Goal: Communication & Community: Answer question/provide support

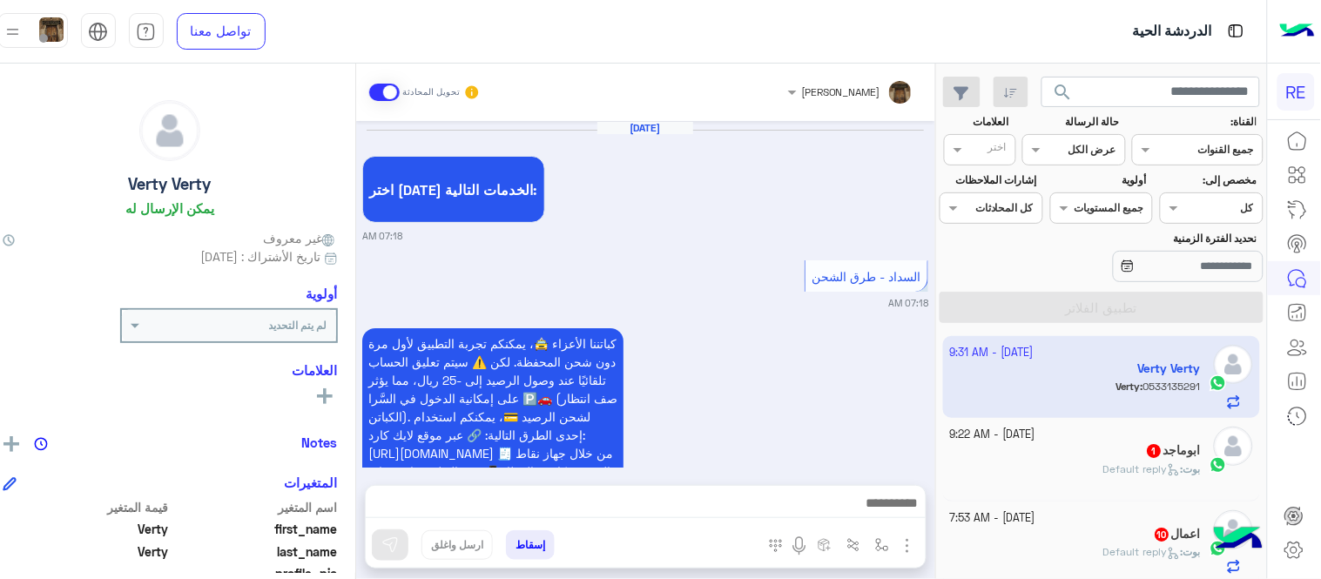
scroll to position [1083, 0]
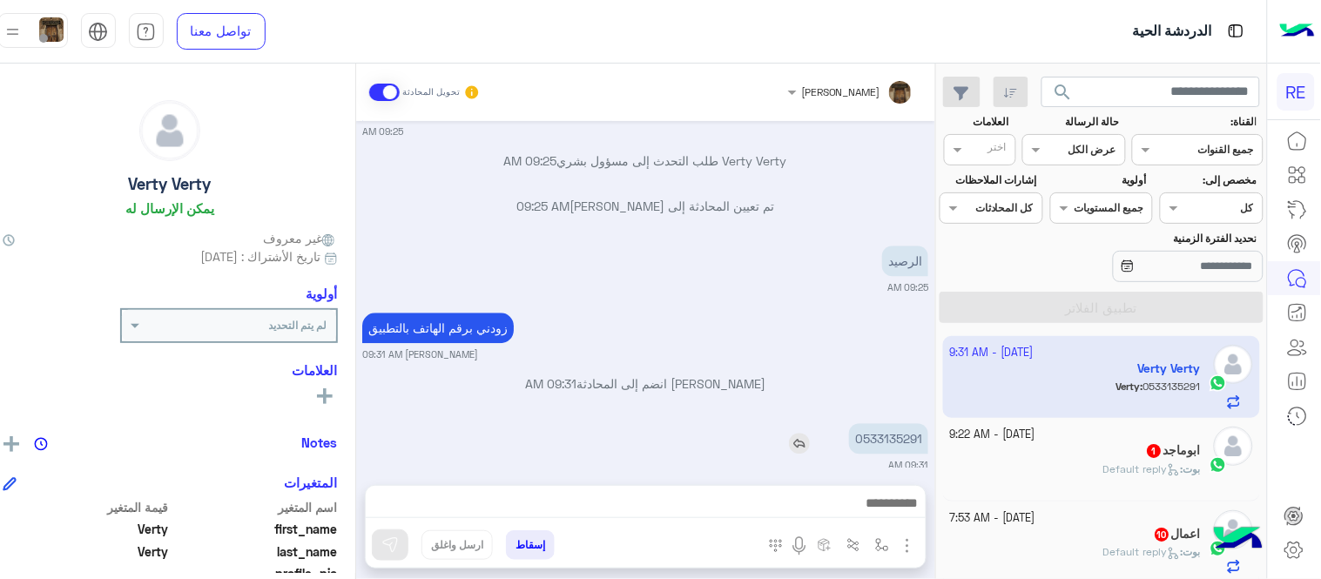
click at [889, 423] on p "0533135291" at bounding box center [888, 438] width 79 height 30
copy app-msgs-text
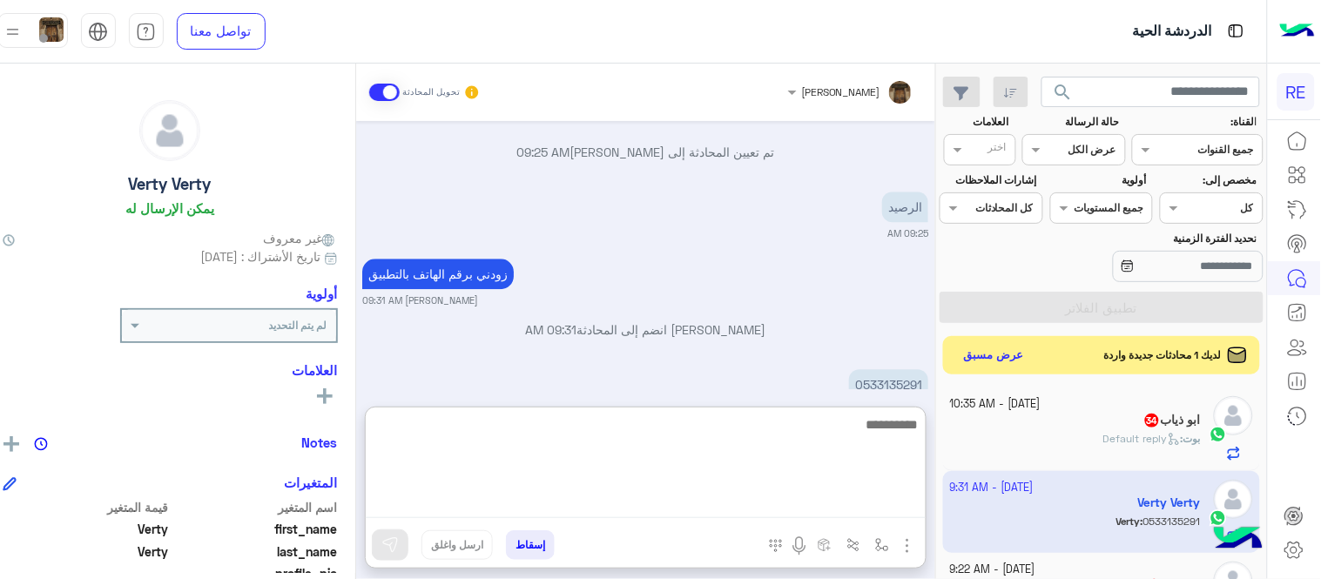
click at [768, 515] on textarea at bounding box center [646, 466] width 560 height 105
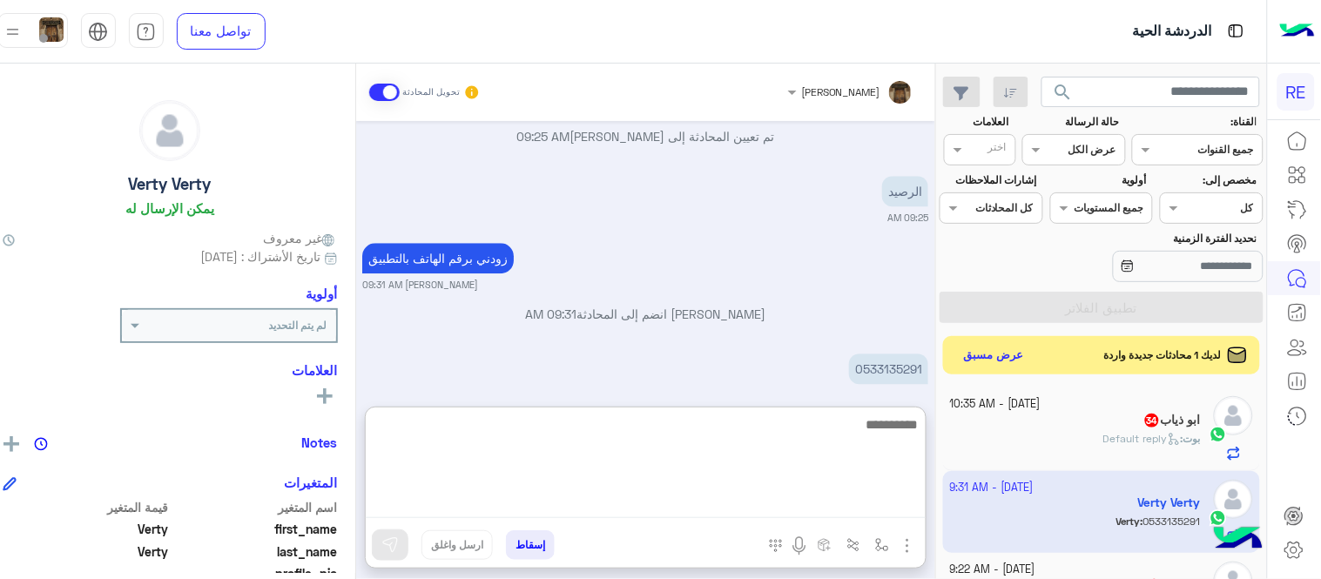
scroll to position [1161, 0]
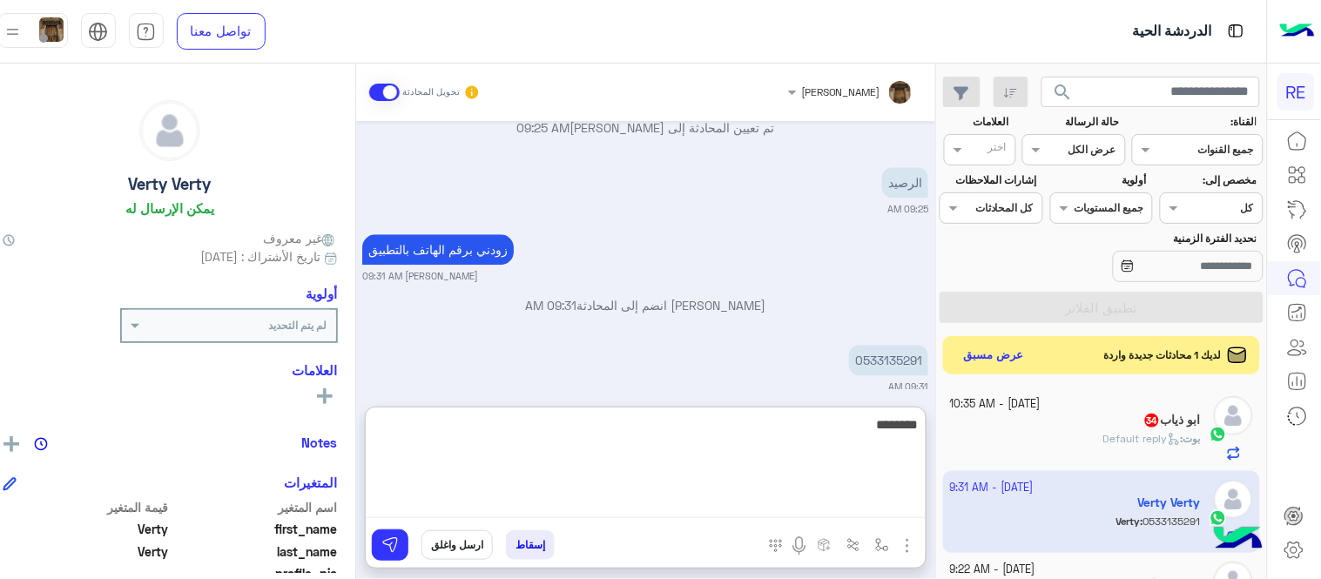
type textarea "********"
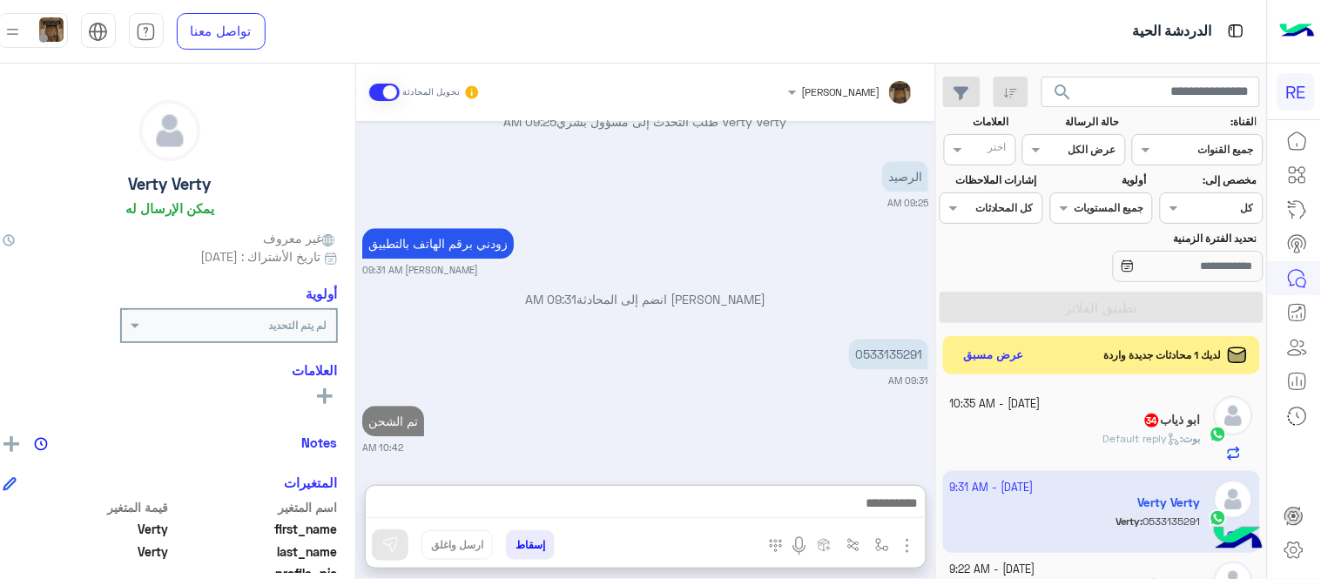
scroll to position [1196, 0]
click at [1104, 429] on div "ابو ذياب 34" at bounding box center [1075, 422] width 251 height 18
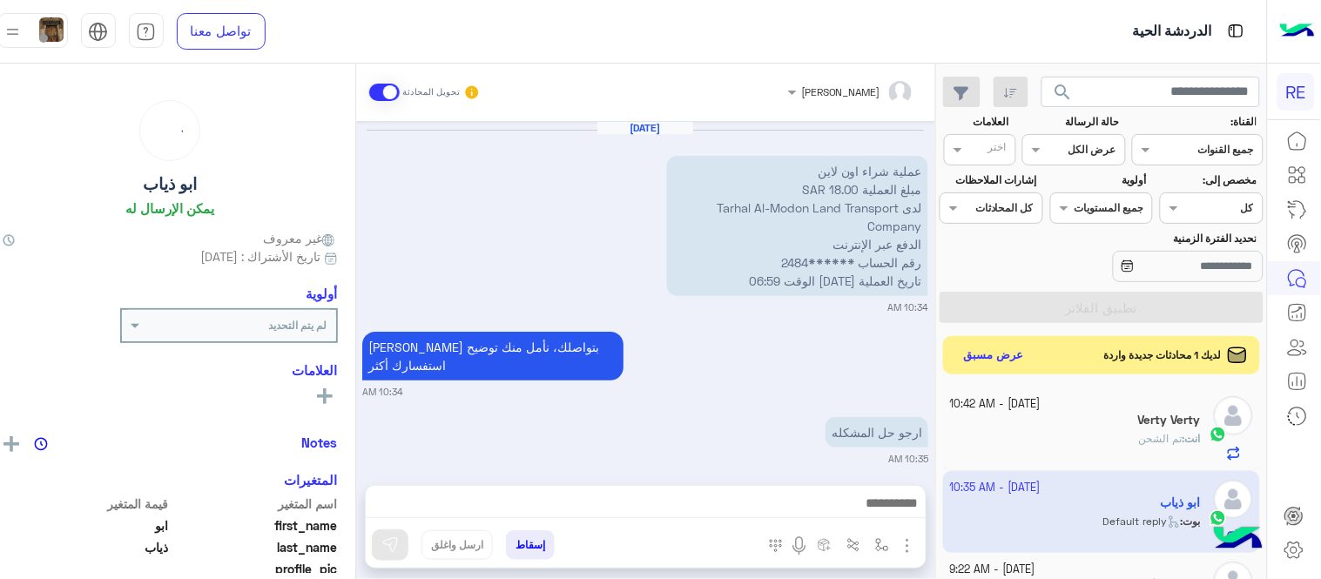
scroll to position [350, 0]
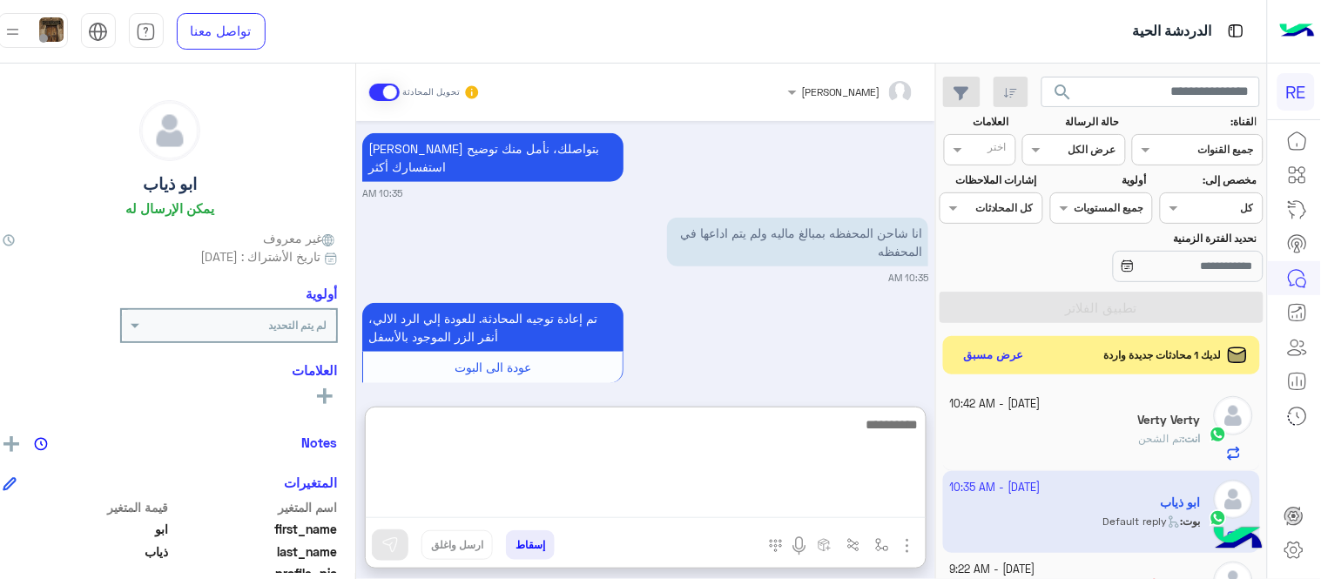
click at [677, 497] on textarea at bounding box center [646, 466] width 560 height 105
type textarea "**********"
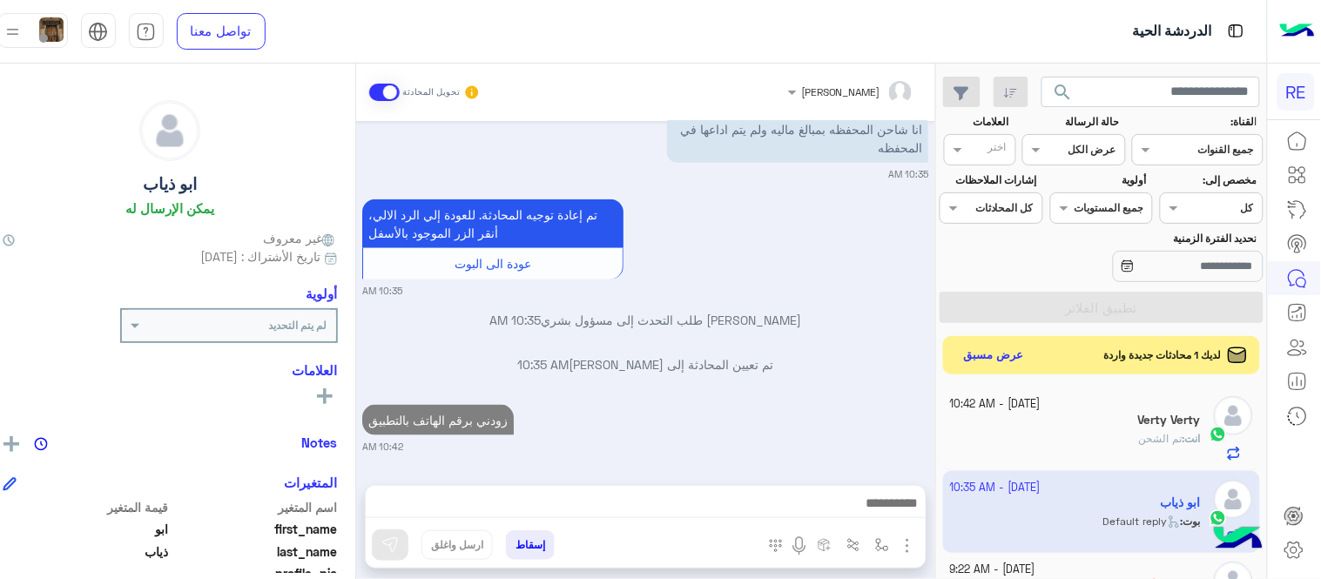
scroll to position [416, 0]
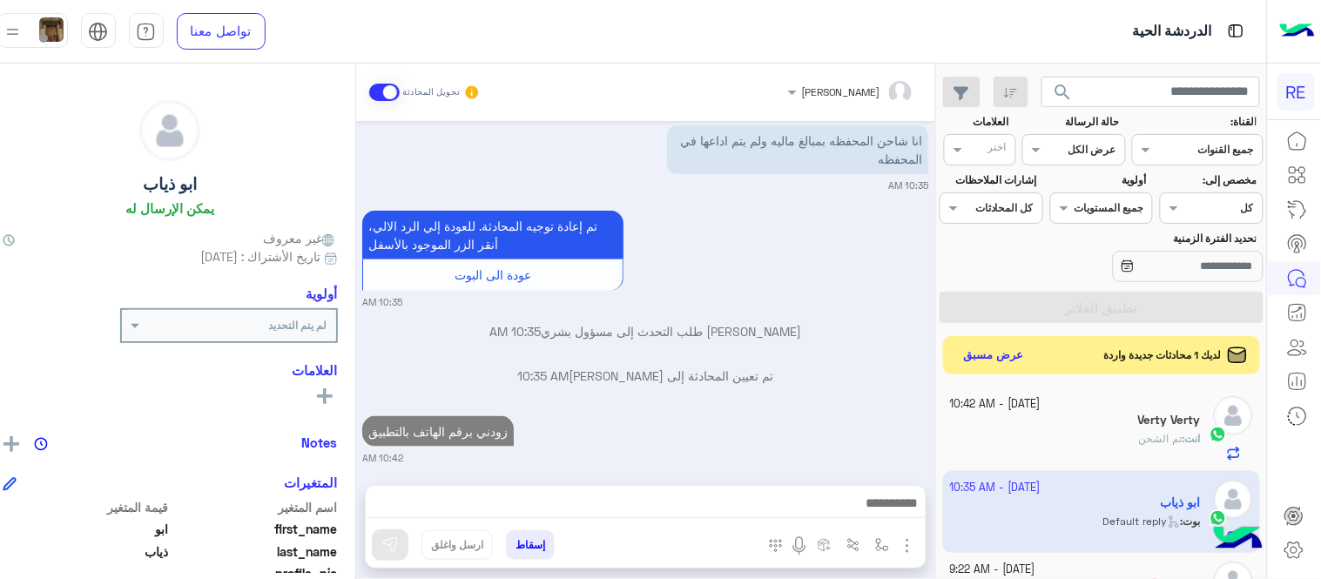
click at [778, 360] on div "[DATE] عملية شراء اون لاين مبلغ العملية 18.00 SAR لدى Tarhal Al-Modon Land Tran…" at bounding box center [645, 294] width 579 height 347
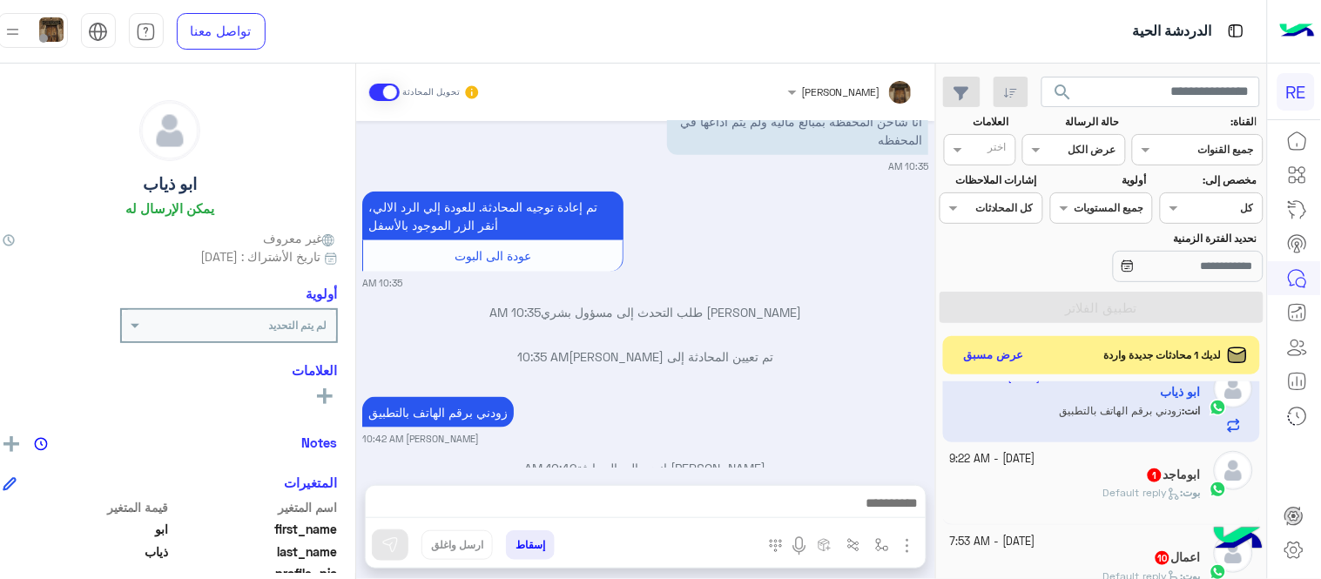
scroll to position [192, 0]
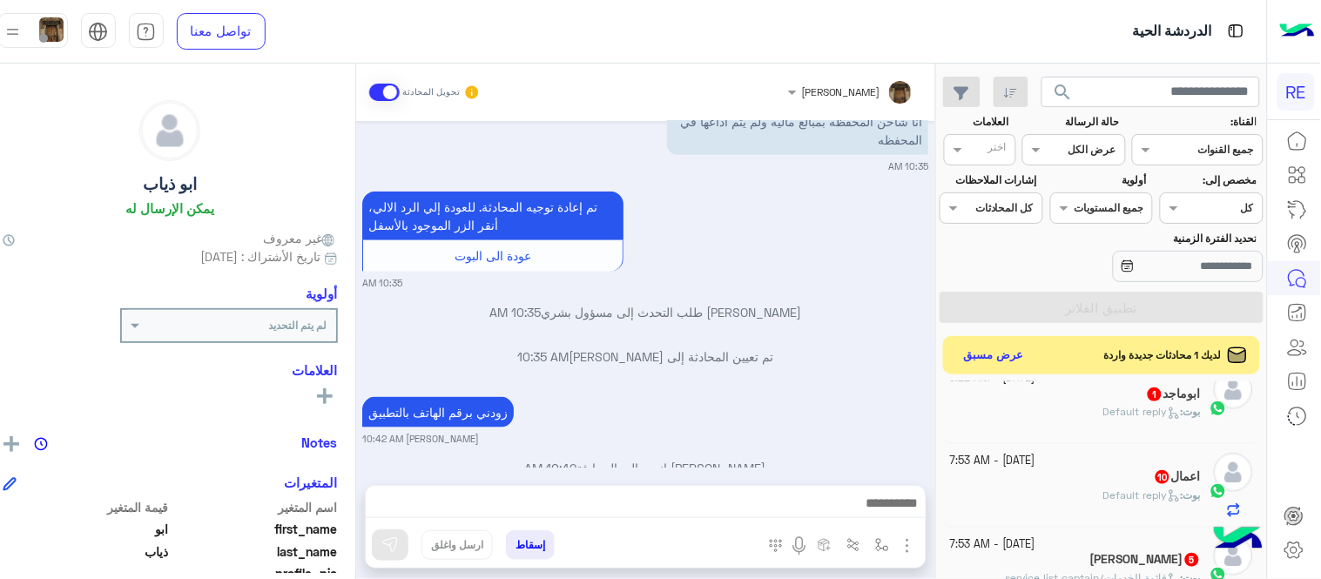
click at [1076, 404] on div "ابوماجد 1" at bounding box center [1075, 396] width 251 height 18
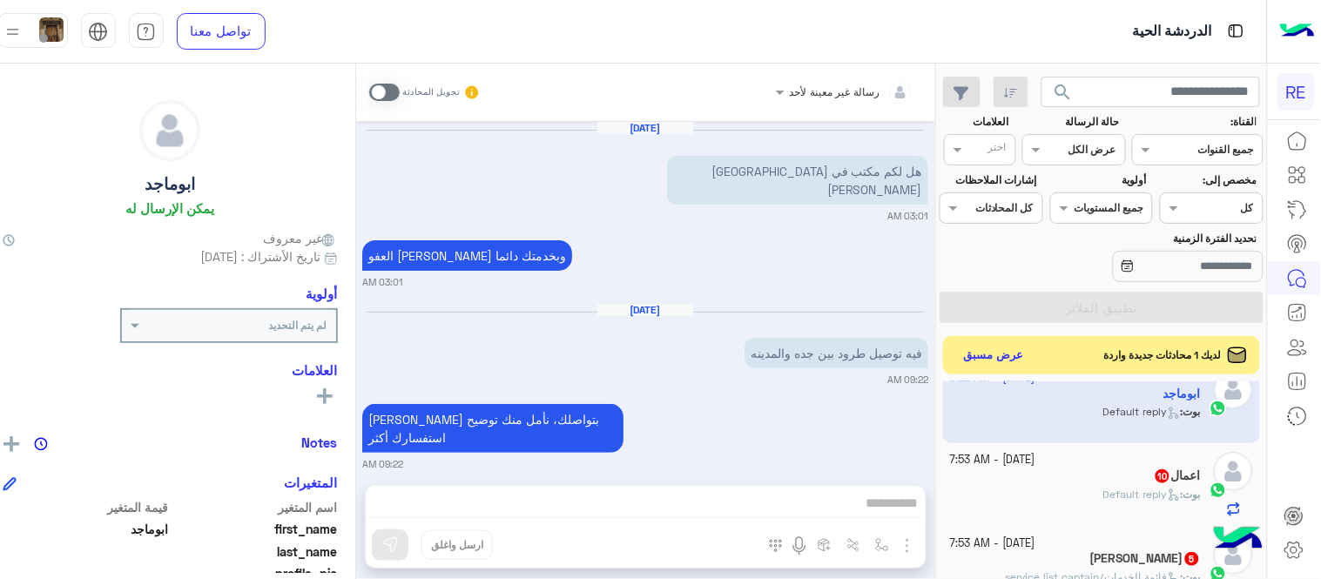
click at [401, 101] on div "تحويل المحادثة" at bounding box center [425, 92] width 112 height 31
click at [388, 96] on span at bounding box center [384, 92] width 30 height 17
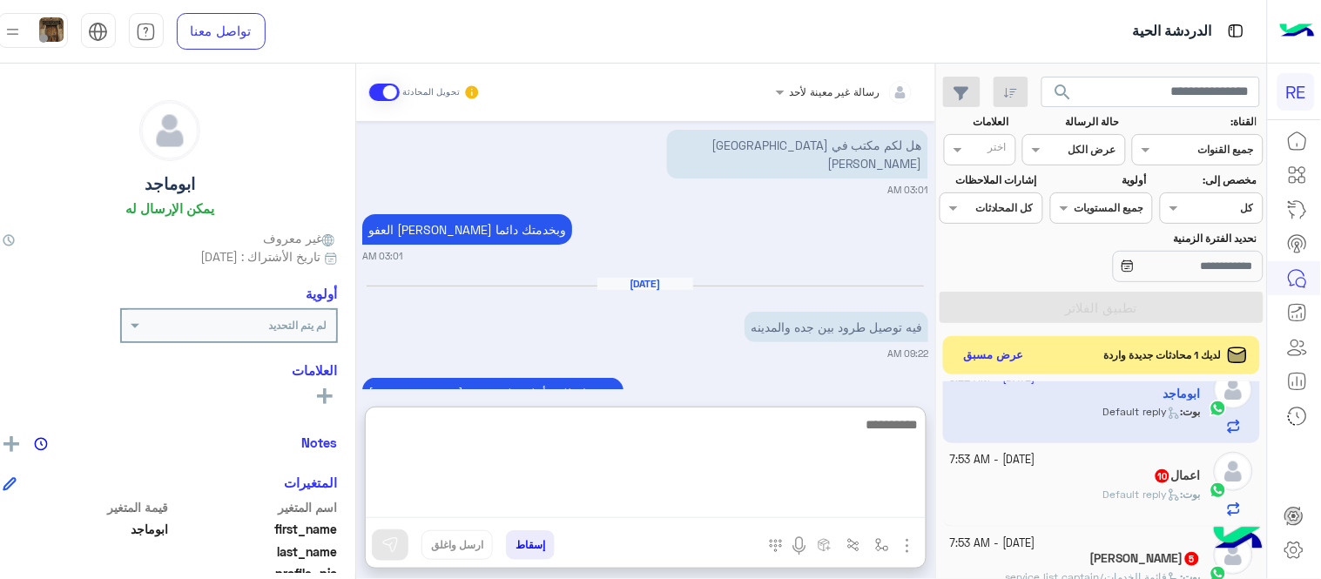
click at [787, 503] on textarea at bounding box center [646, 466] width 560 height 105
type textarea "********"
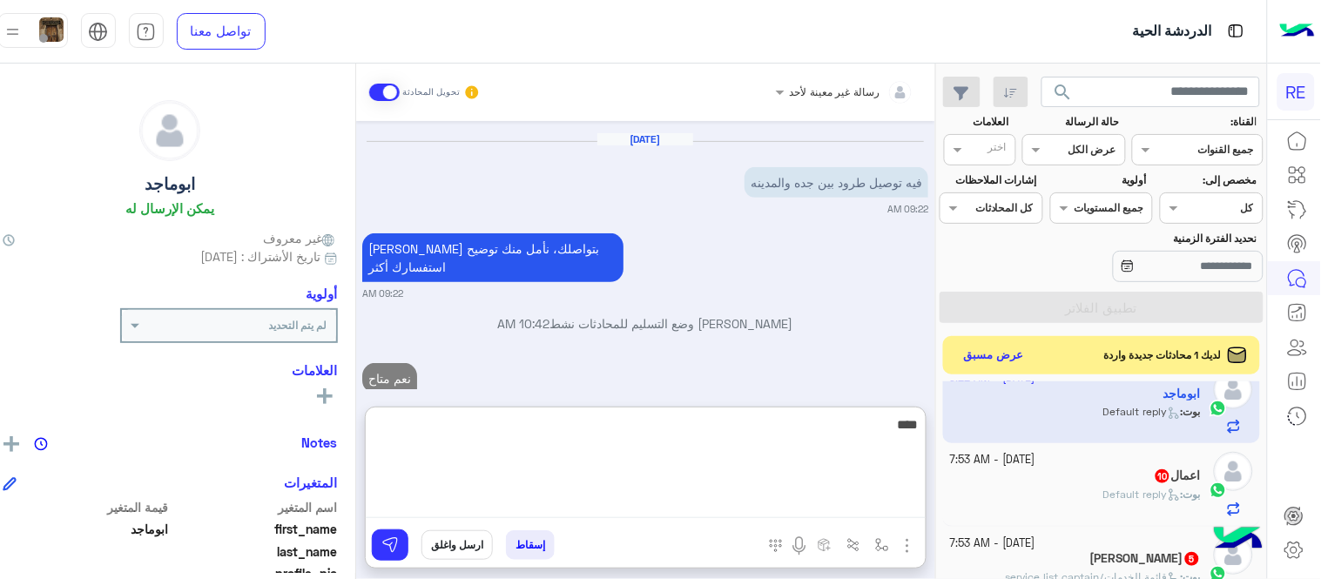
scroll to position [215, 0]
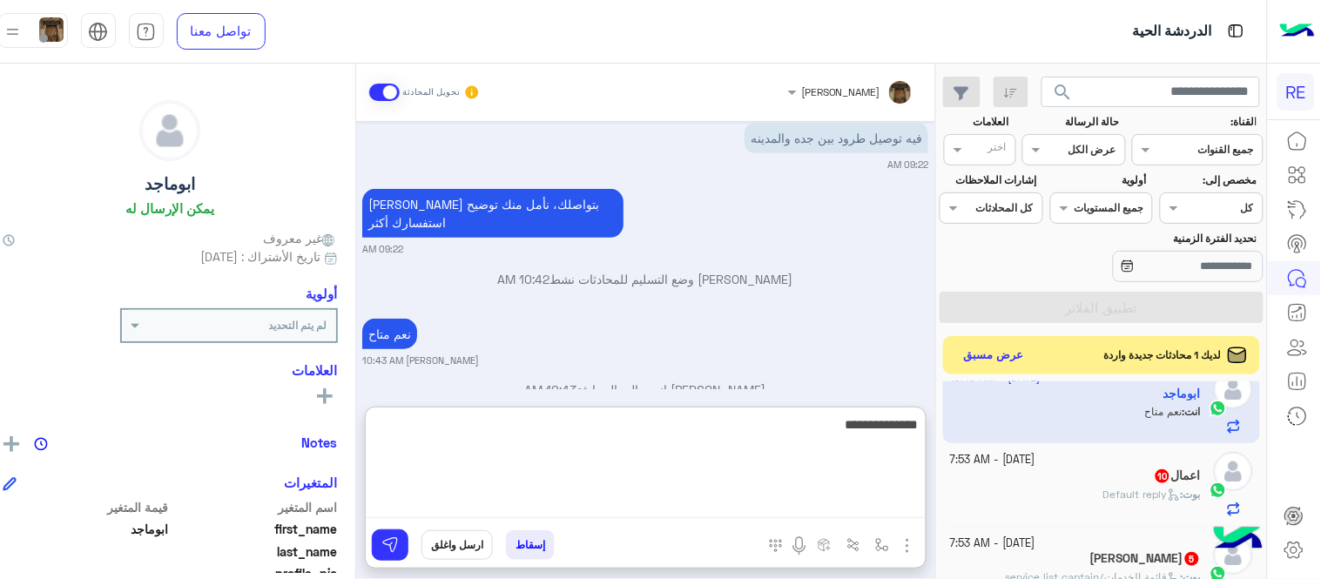
type textarea "**********"
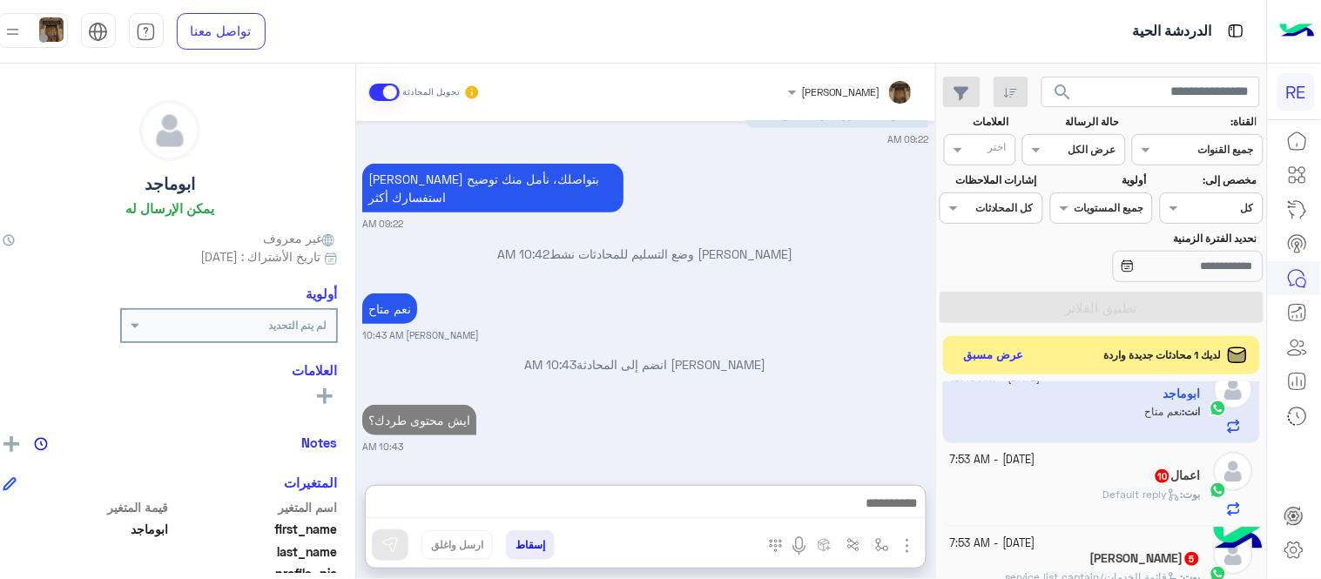
scroll to position [242, 0]
click at [1171, 476] on h5 "اعمال 10" at bounding box center [1177, 476] width 47 height 15
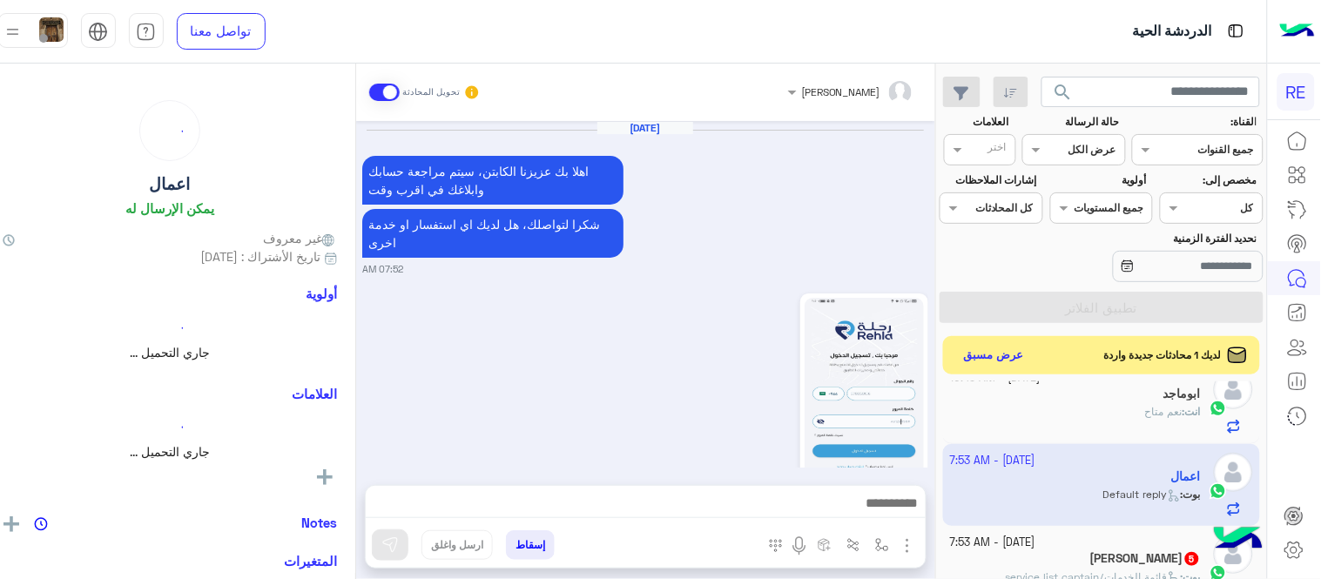
scroll to position [773, 0]
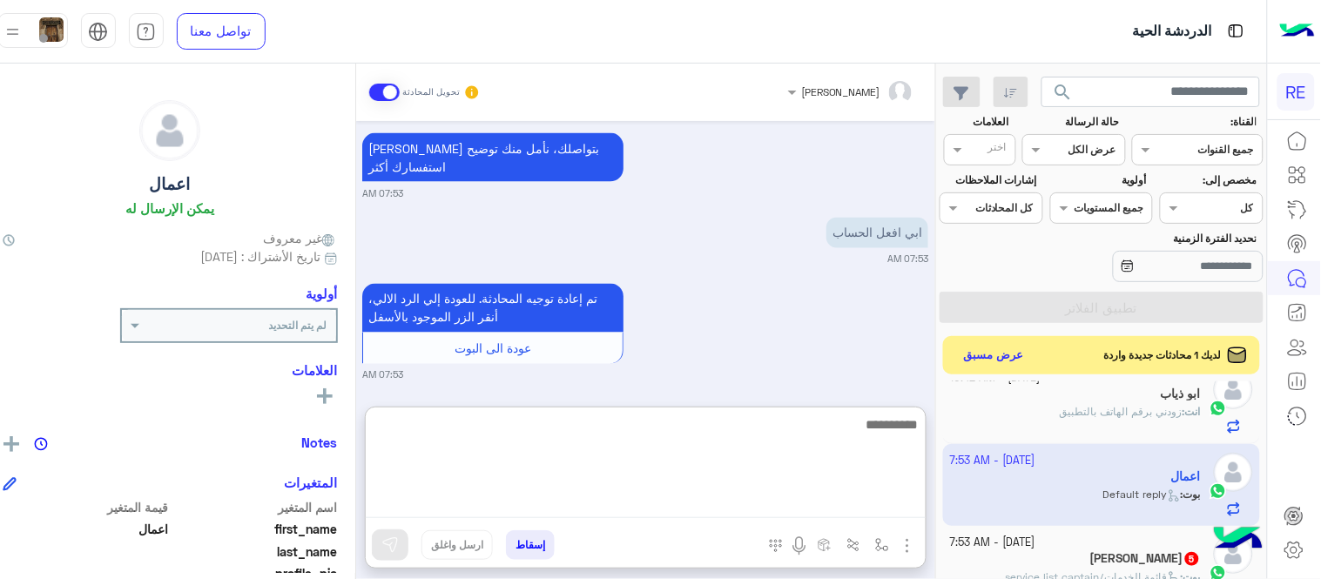
click at [545, 506] on textarea at bounding box center [646, 466] width 560 height 105
type textarea "**********"
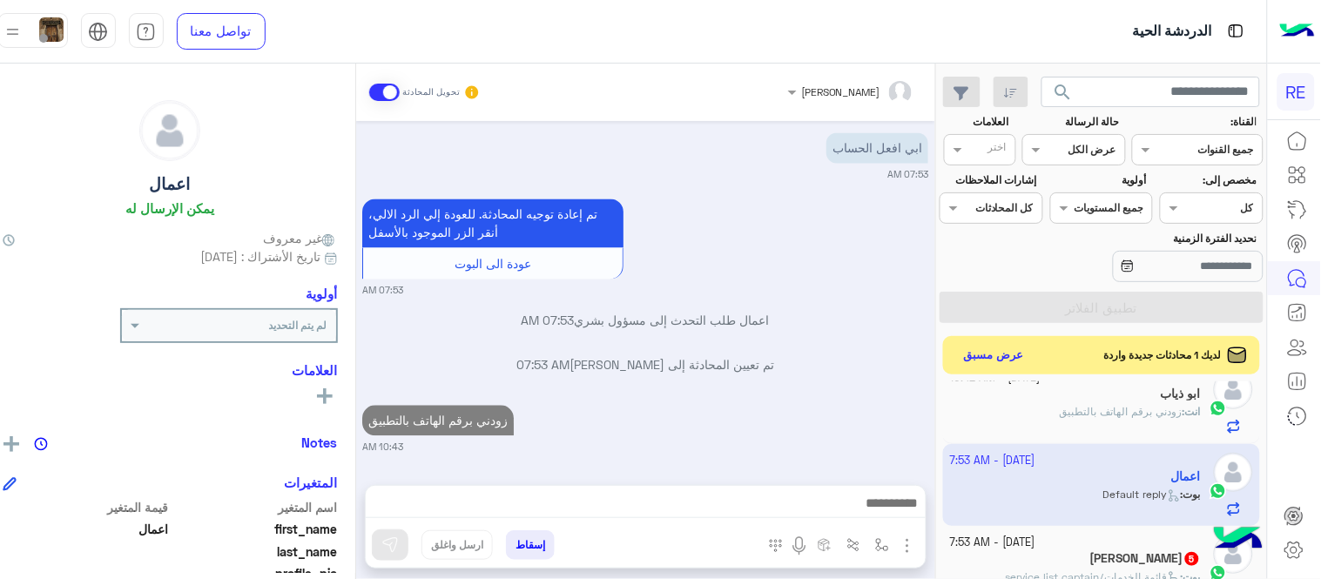
click at [733, 387] on div "[DATE] اهلا بك عزيزنا الكابتن، سيتم مراجعة حسابك وابلاغك في اقرب وقت شكرا لتواص…" at bounding box center [645, 294] width 579 height 347
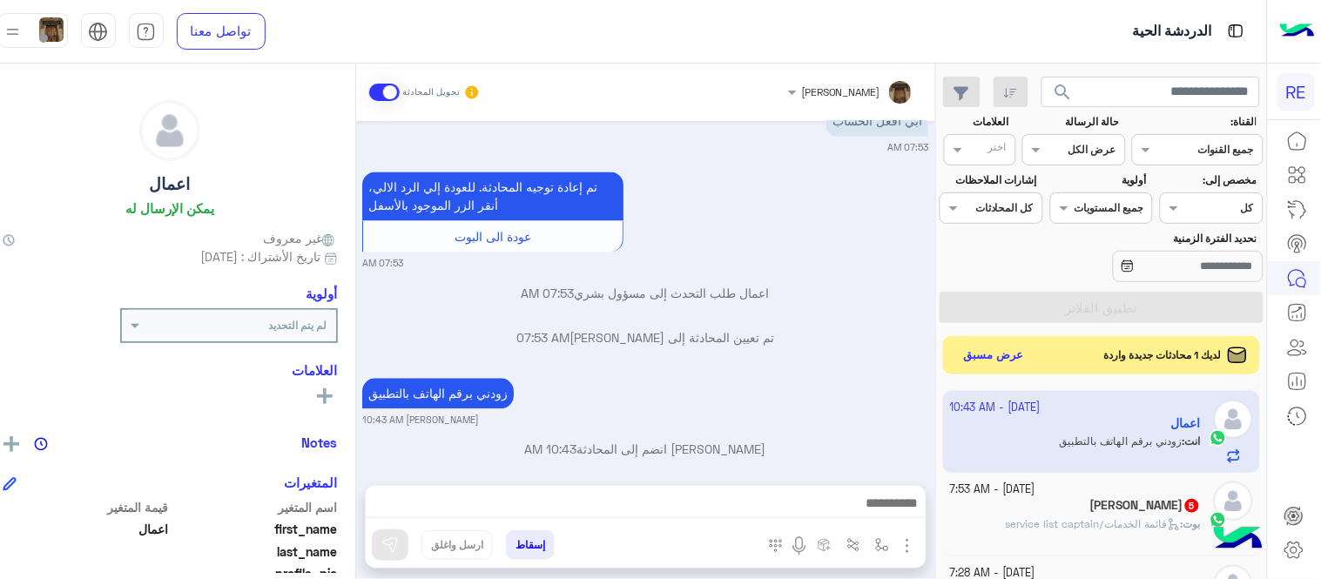
scroll to position [294, 0]
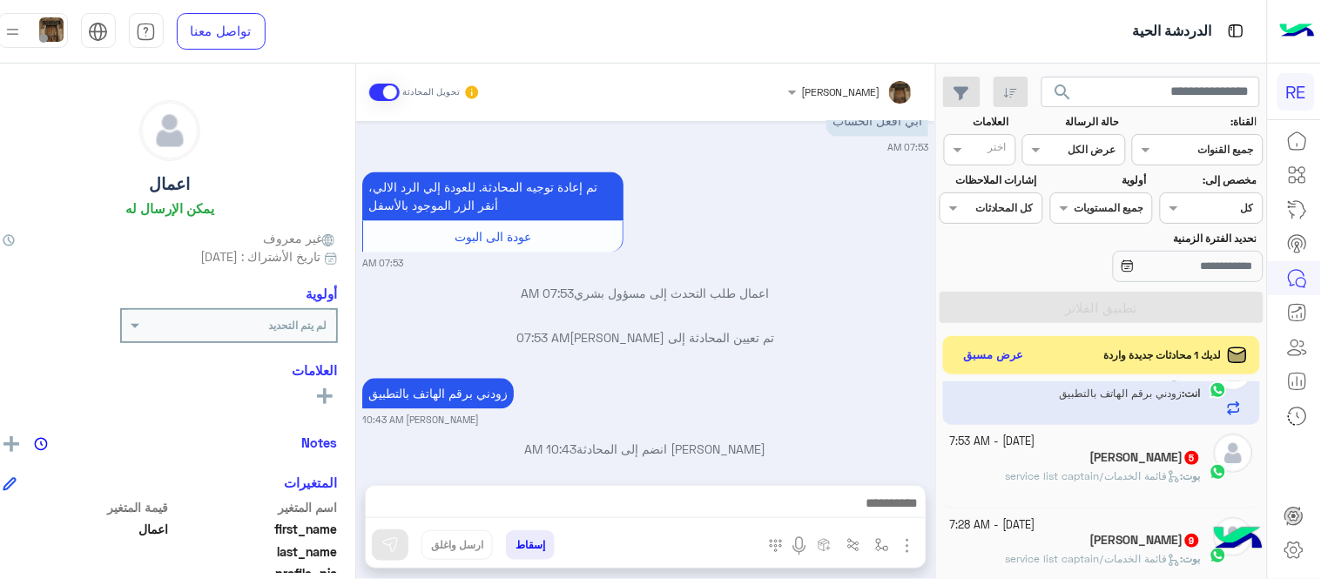
click at [1091, 468] on div "[PERSON_NAME] 5" at bounding box center [1075, 459] width 251 height 18
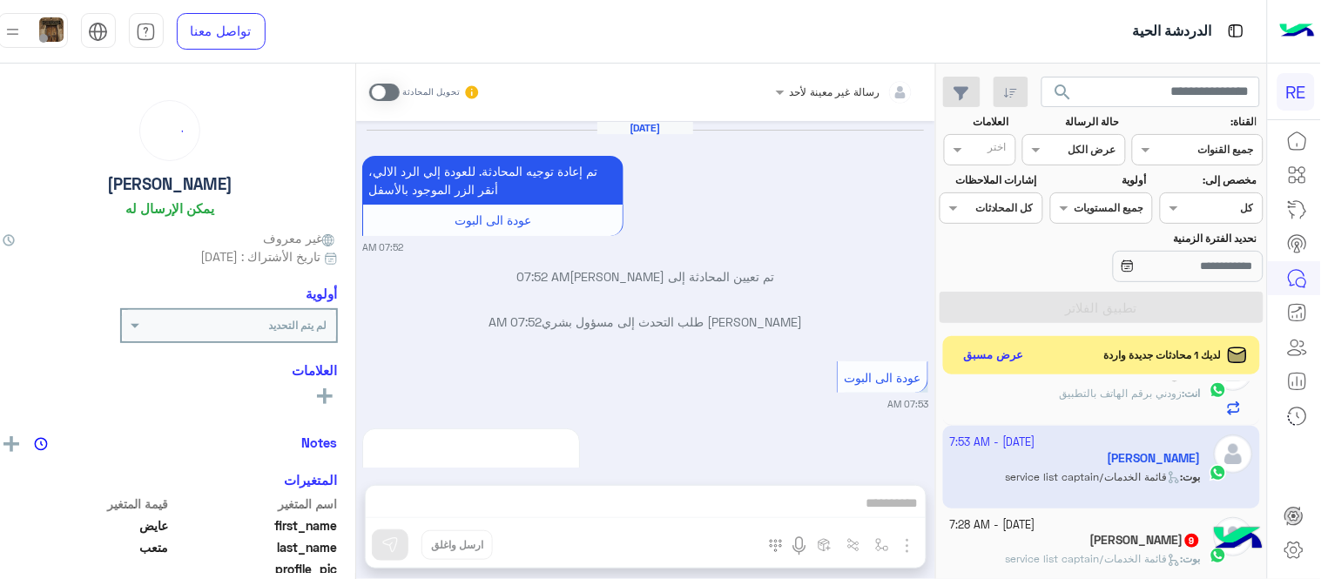
scroll to position [883, 0]
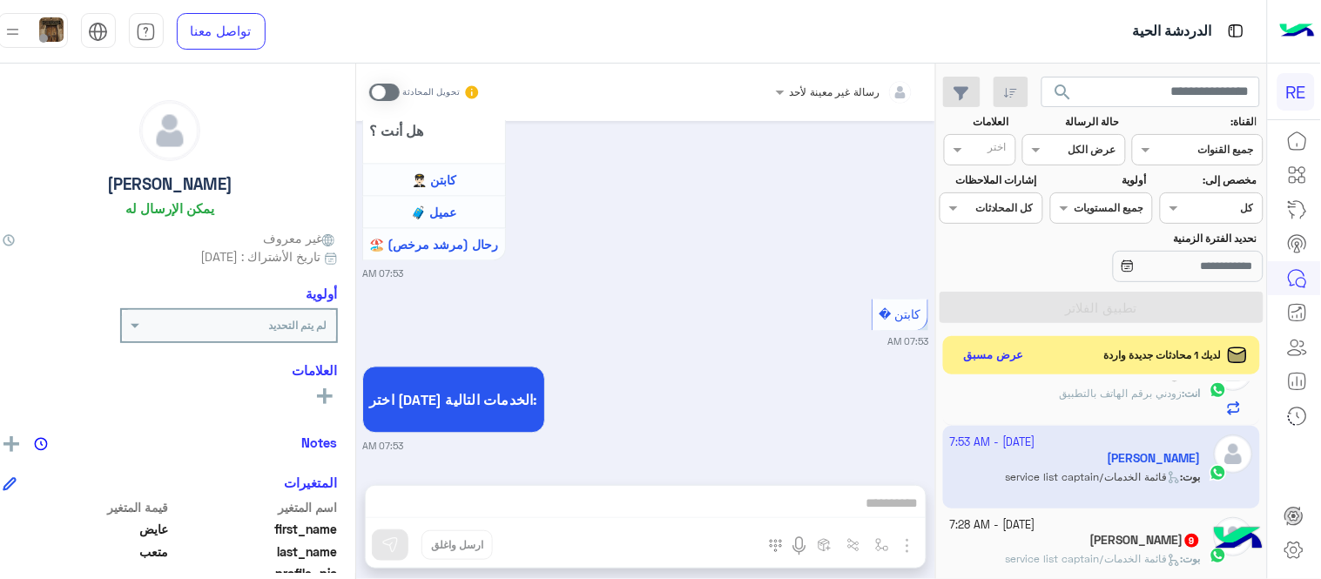
click at [399, 90] on span at bounding box center [384, 92] width 30 height 17
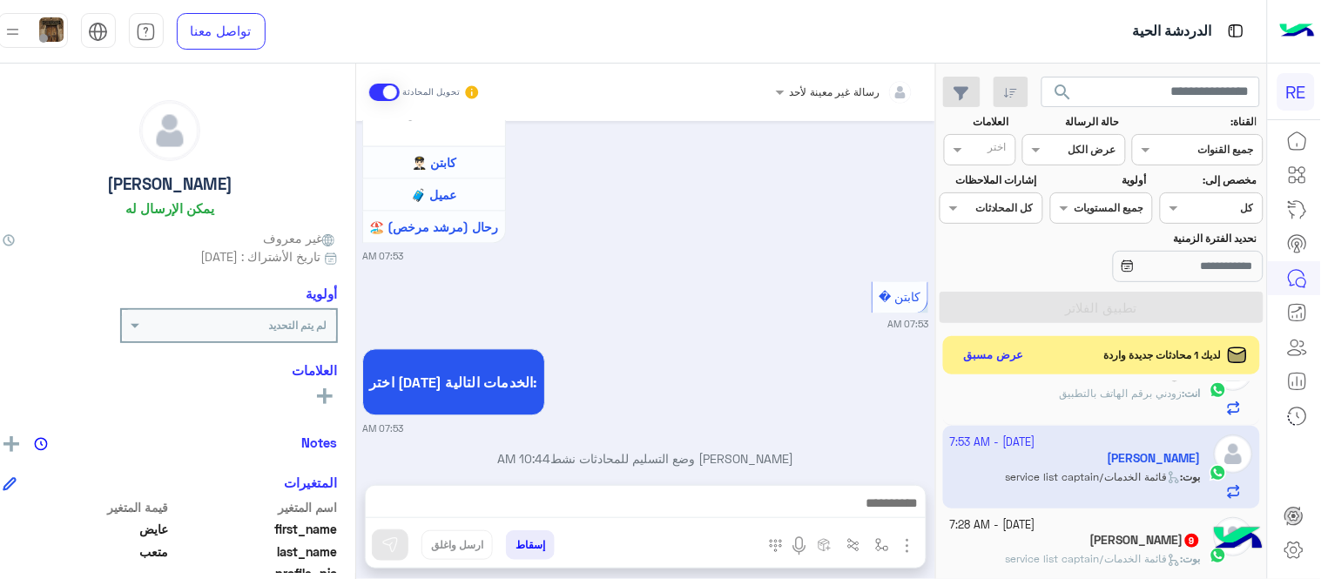
scroll to position [928, 0]
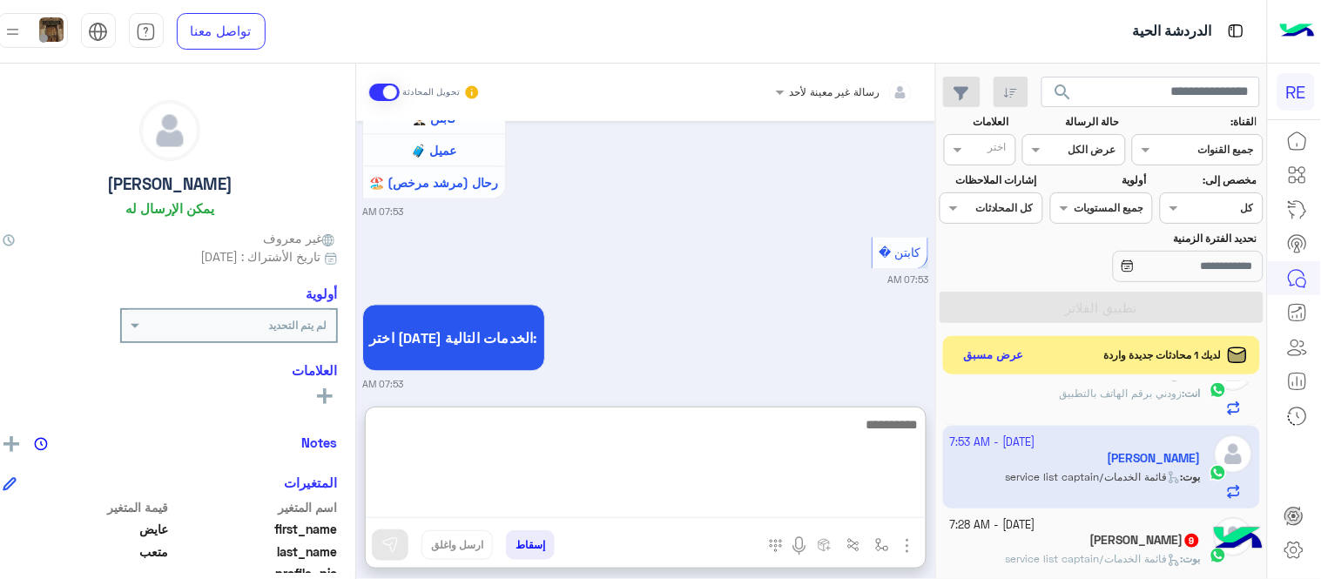
click at [593, 502] on textarea at bounding box center [646, 466] width 560 height 105
type textarea "**********"
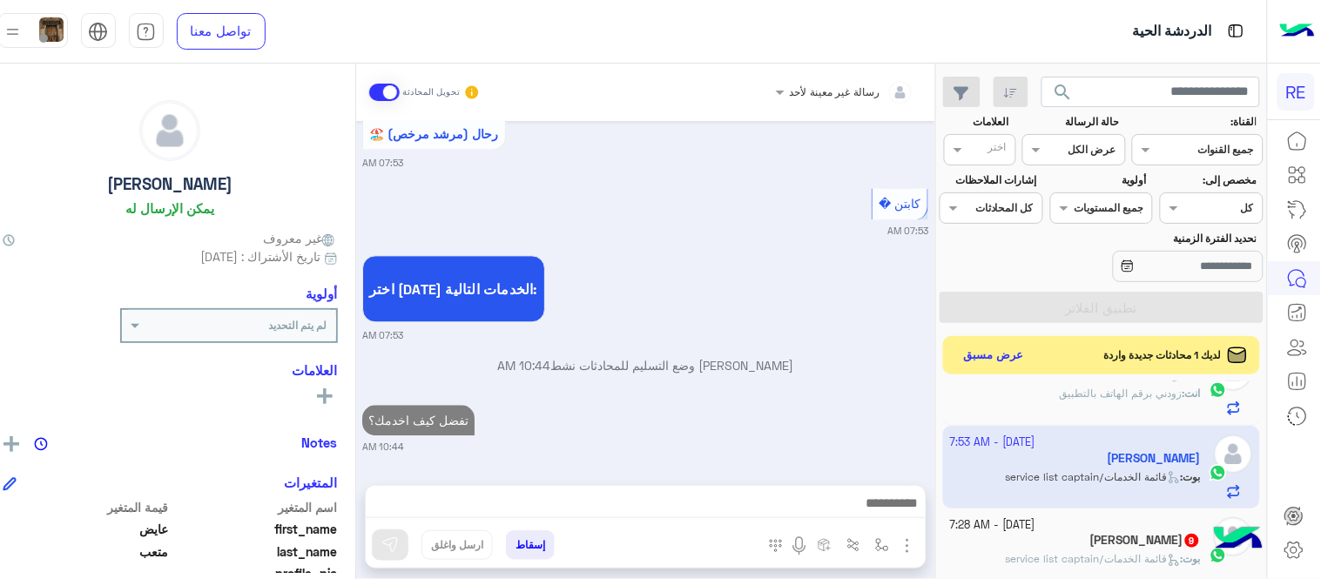
click at [802, 328] on div "[DATE] تم إعادة توجيه المحادثة. للعودة إلي الرد الالي، أنقر الزر الموجود بالأسف…" at bounding box center [645, 294] width 579 height 347
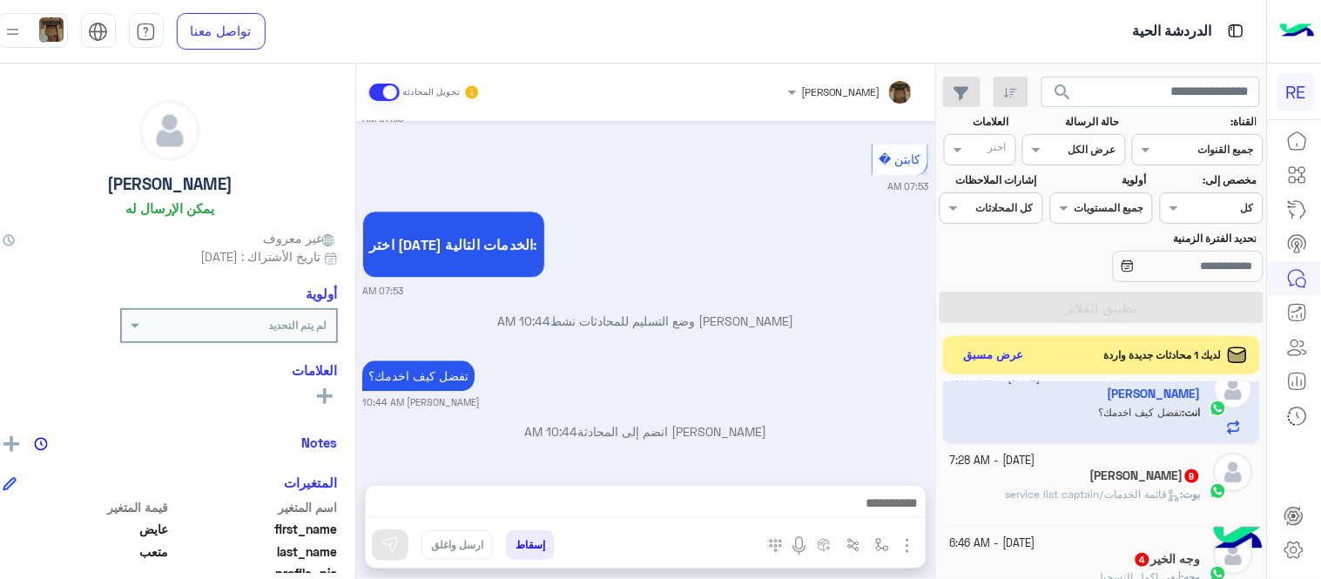
scroll to position [381, 0]
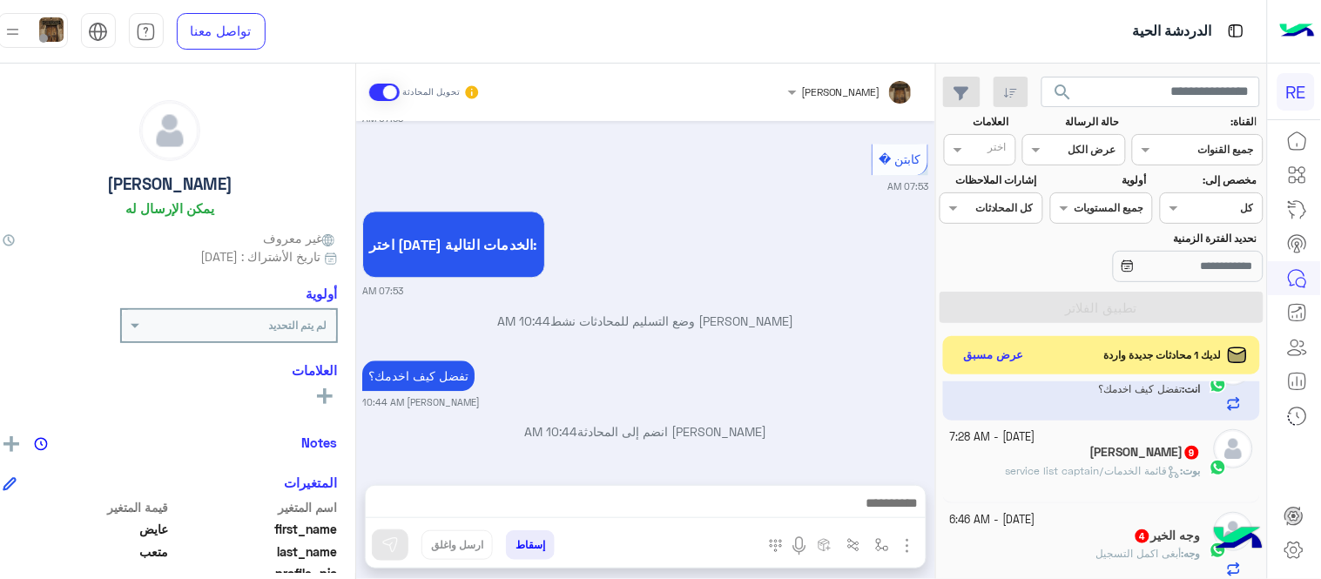
click at [1051, 459] on div "[PERSON_NAME] 9" at bounding box center [1075, 454] width 251 height 18
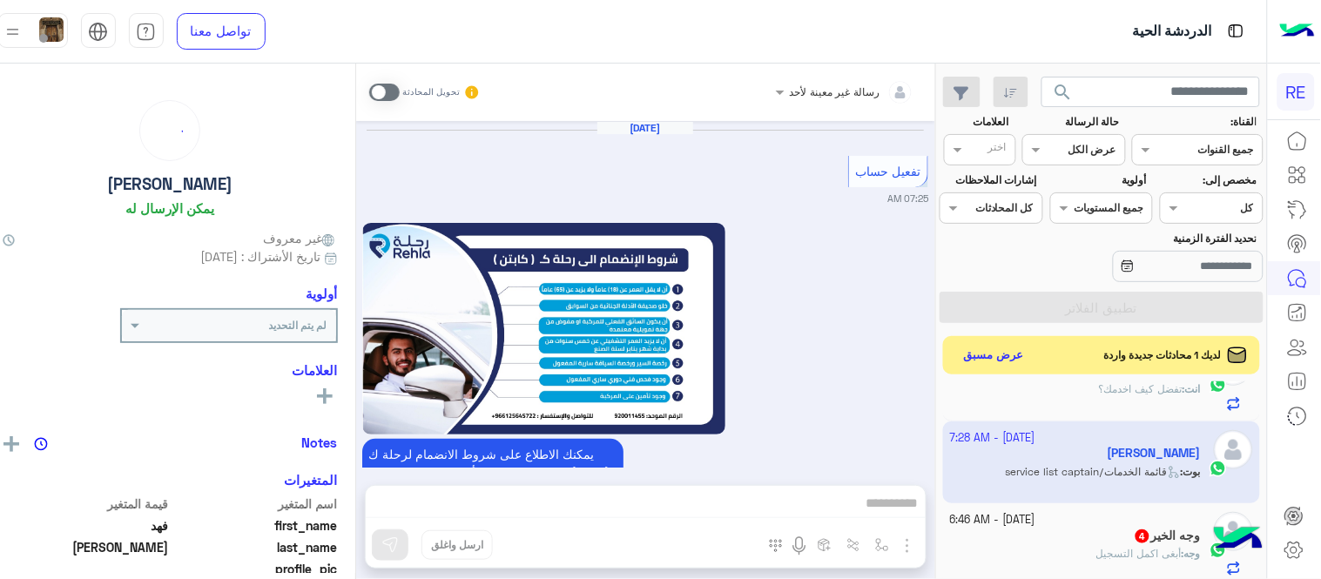
scroll to position [1816, 0]
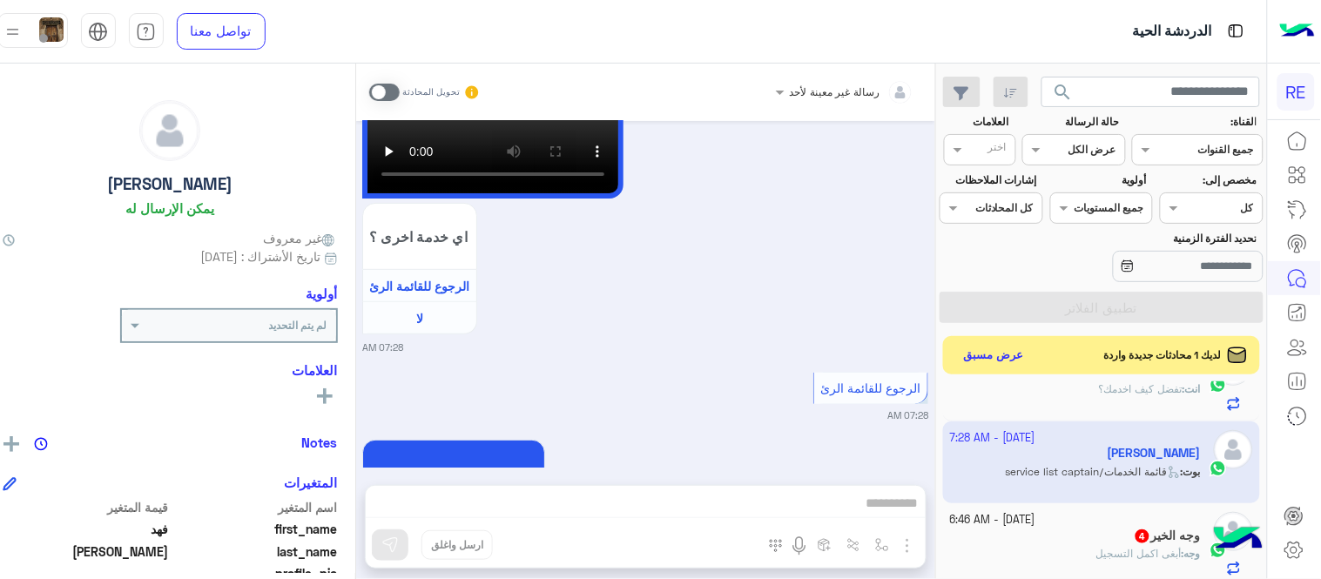
click at [403, 81] on div "تحويل المحادثة" at bounding box center [425, 92] width 112 height 31
click at [400, 90] on span at bounding box center [384, 92] width 30 height 17
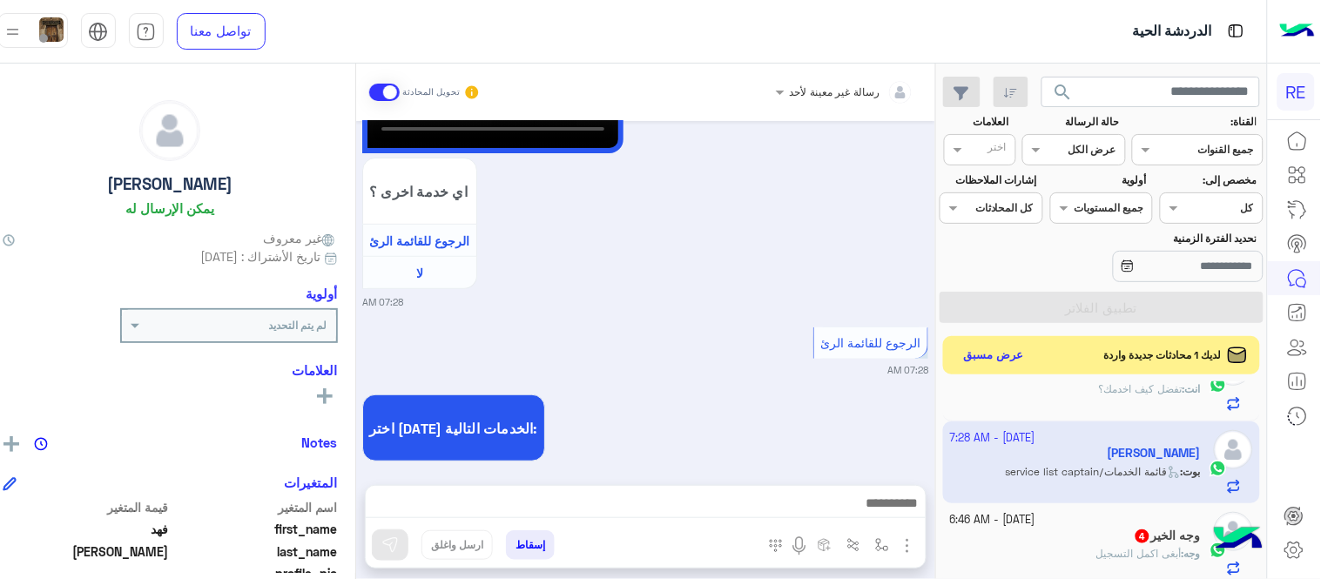
click at [643, 518] on div at bounding box center [646, 508] width 560 height 44
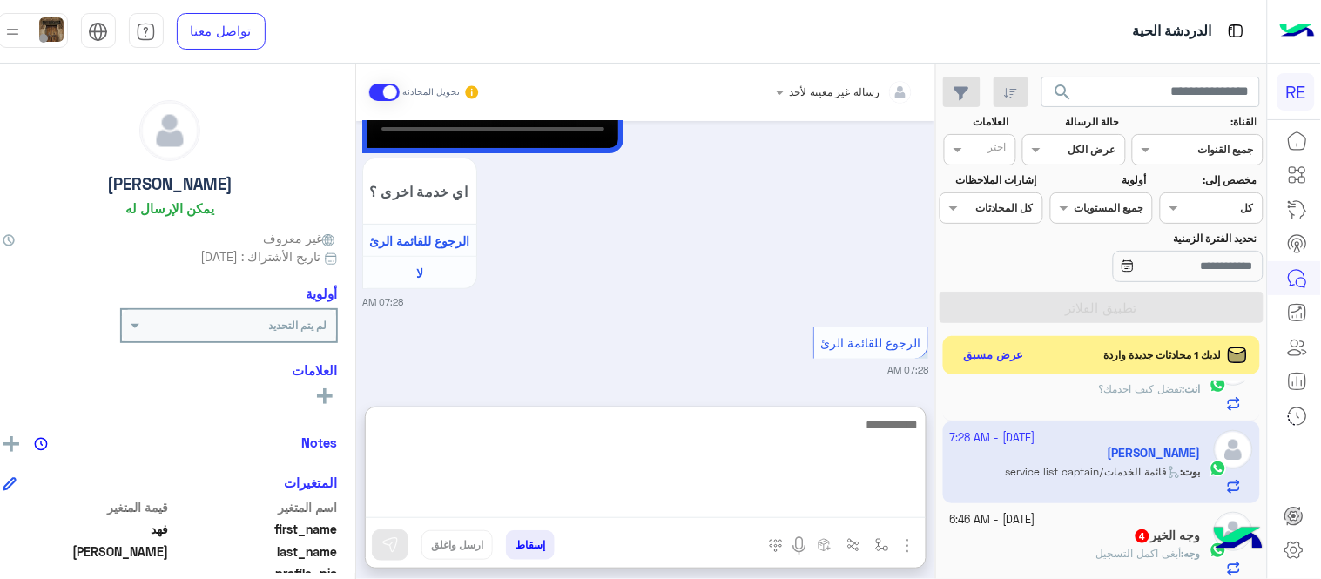
click at [660, 515] on textarea at bounding box center [646, 466] width 560 height 105
type textarea "**********"
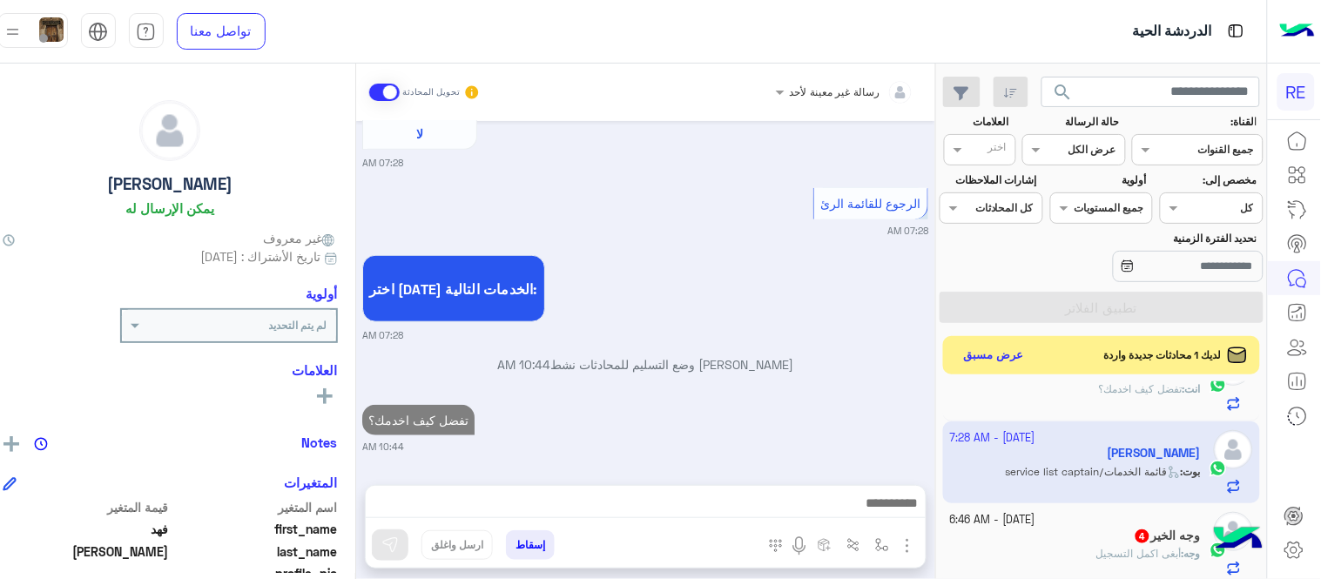
click at [889, 306] on div "[DATE] تفعيل حساب 07:25 AM يمكنك الاطلاع على شروط الانضمام لرحلة ك (كابتن ) الم…" at bounding box center [645, 294] width 579 height 347
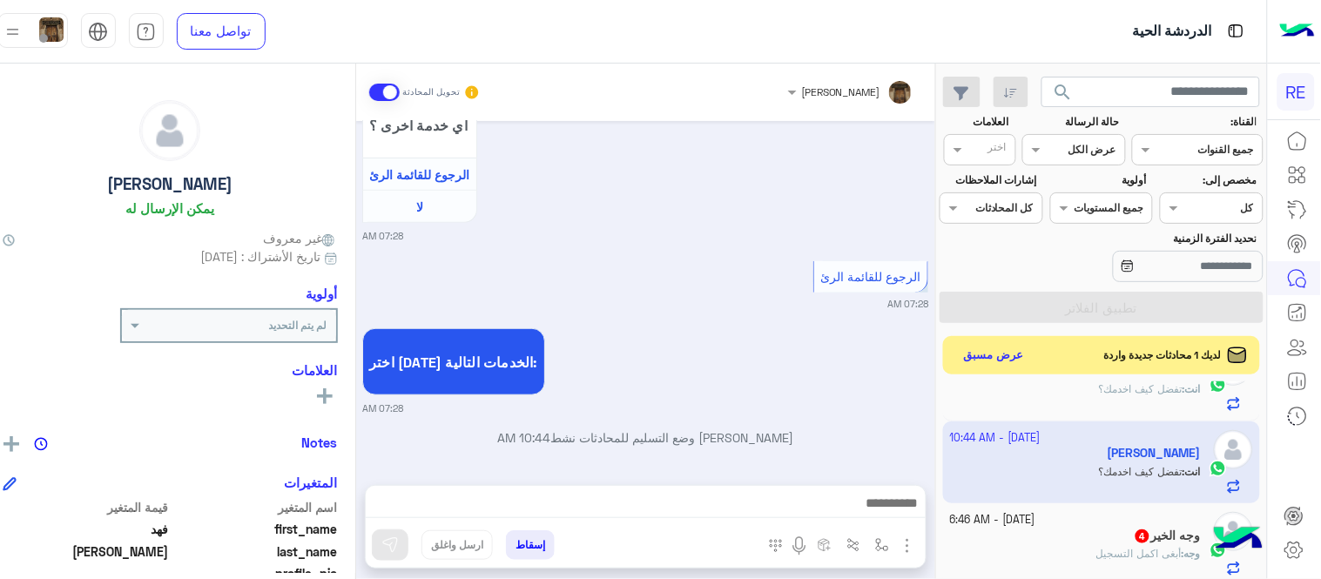
scroll to position [1973, 0]
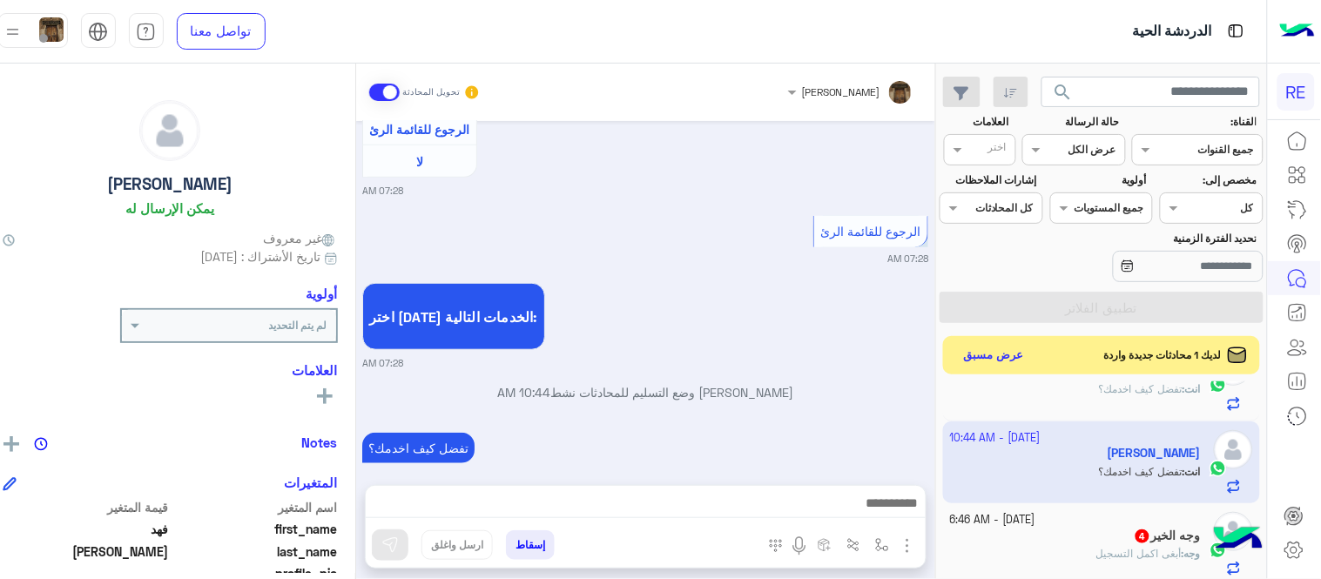
click at [1069, 556] on div "وجه : ‏أبغى اكمل التسجيل" at bounding box center [1075, 561] width 251 height 30
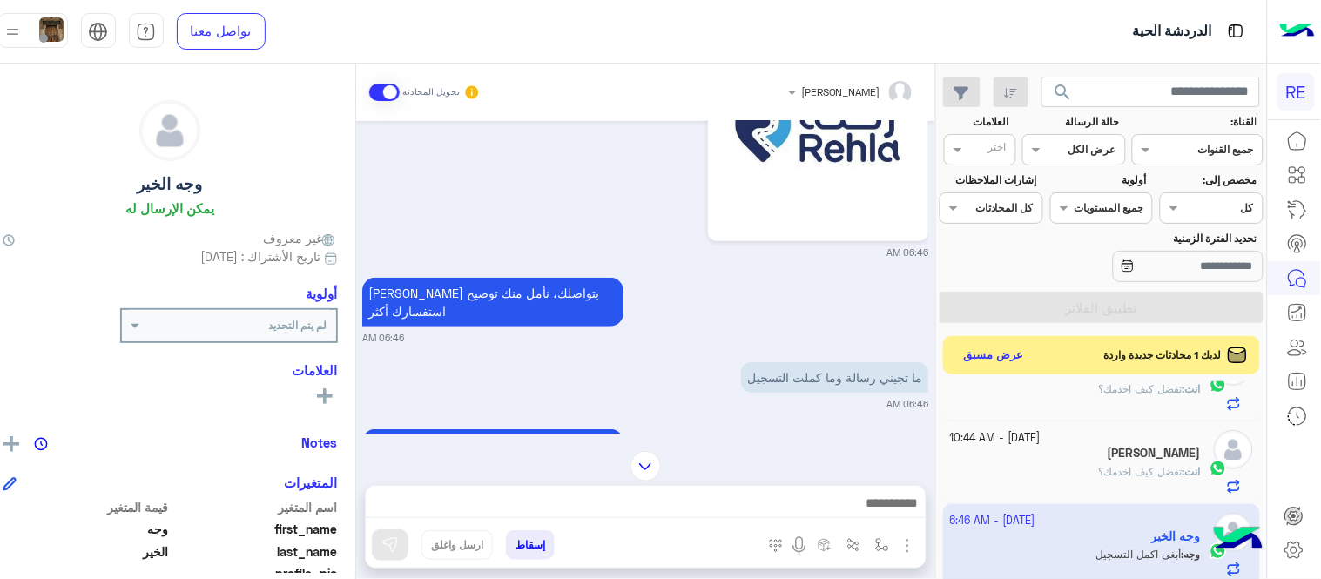
scroll to position [564, 0]
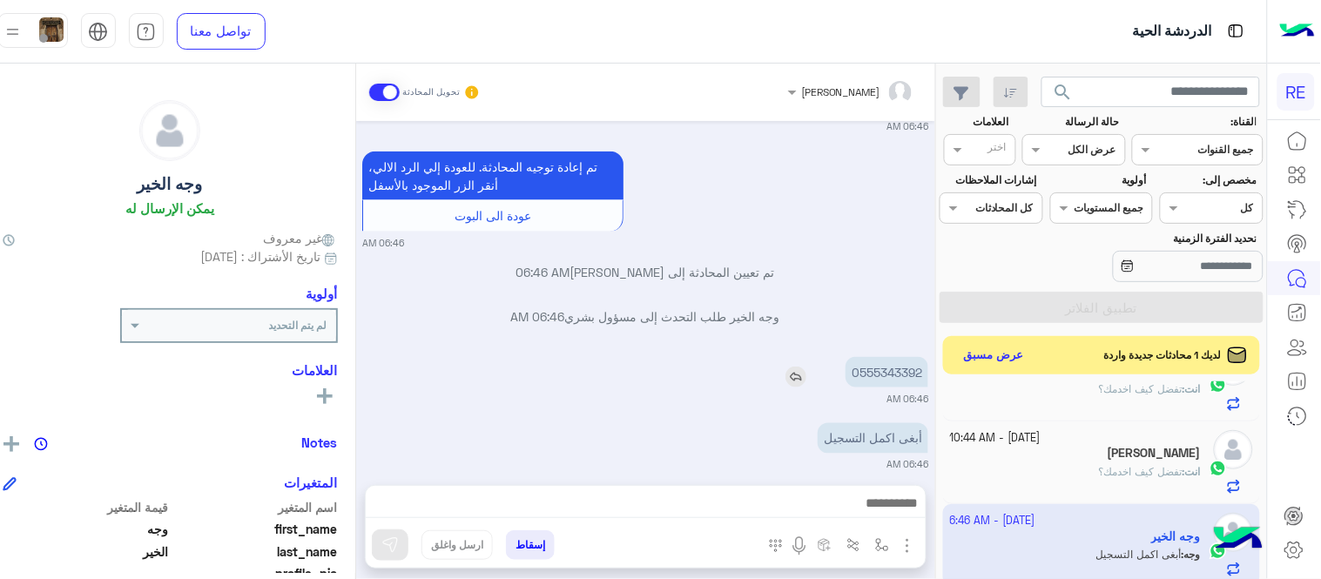
click at [881, 357] on p "0555343392" at bounding box center [887, 372] width 83 height 30
copy p "0555343392"
drag, startPoint x: 605, startPoint y: 518, endPoint x: 584, endPoint y: 499, distance: 29.0
click at [584, 499] on div at bounding box center [646, 508] width 560 height 44
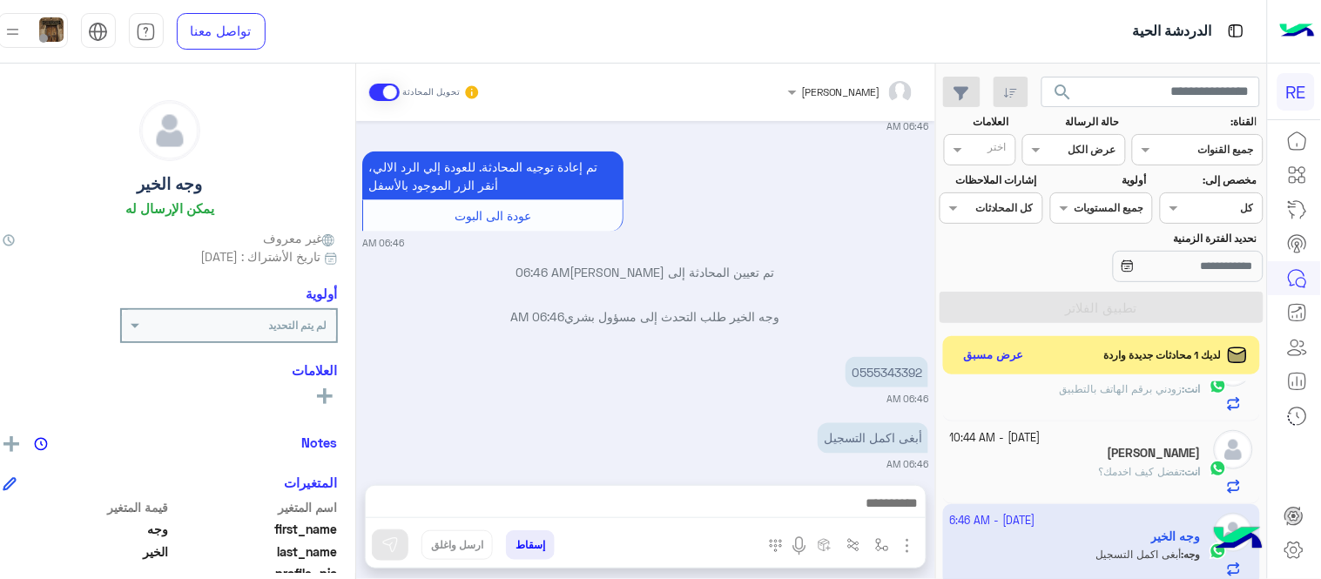
click at [584, 499] on textarea at bounding box center [646, 505] width 560 height 26
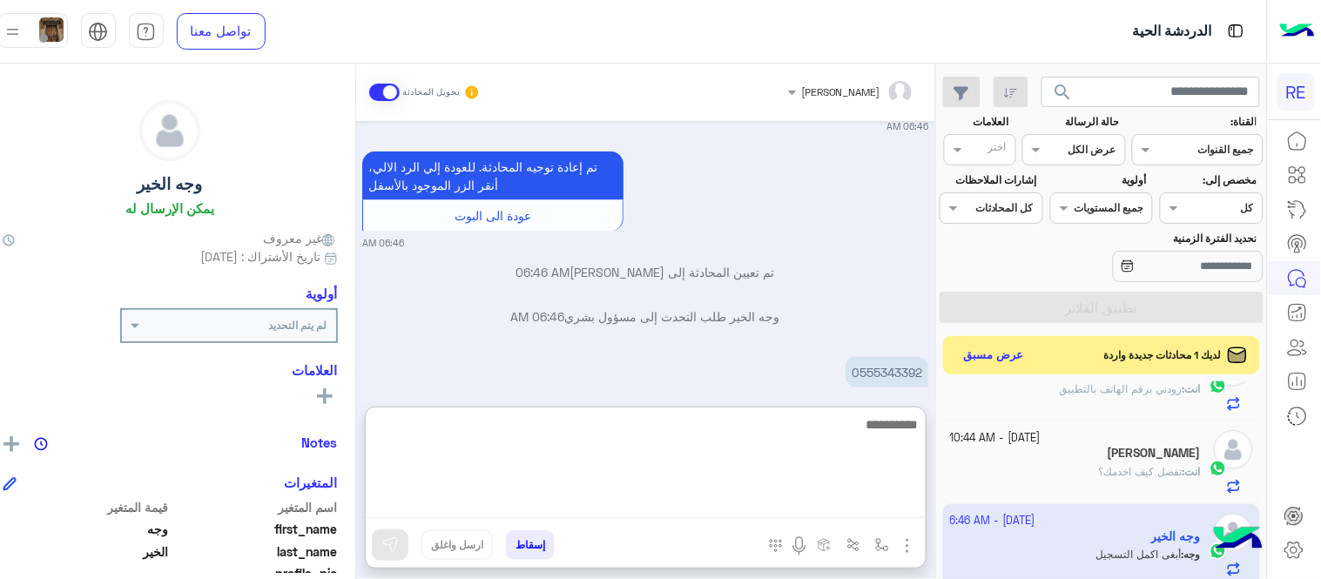
scroll to position [589, 0]
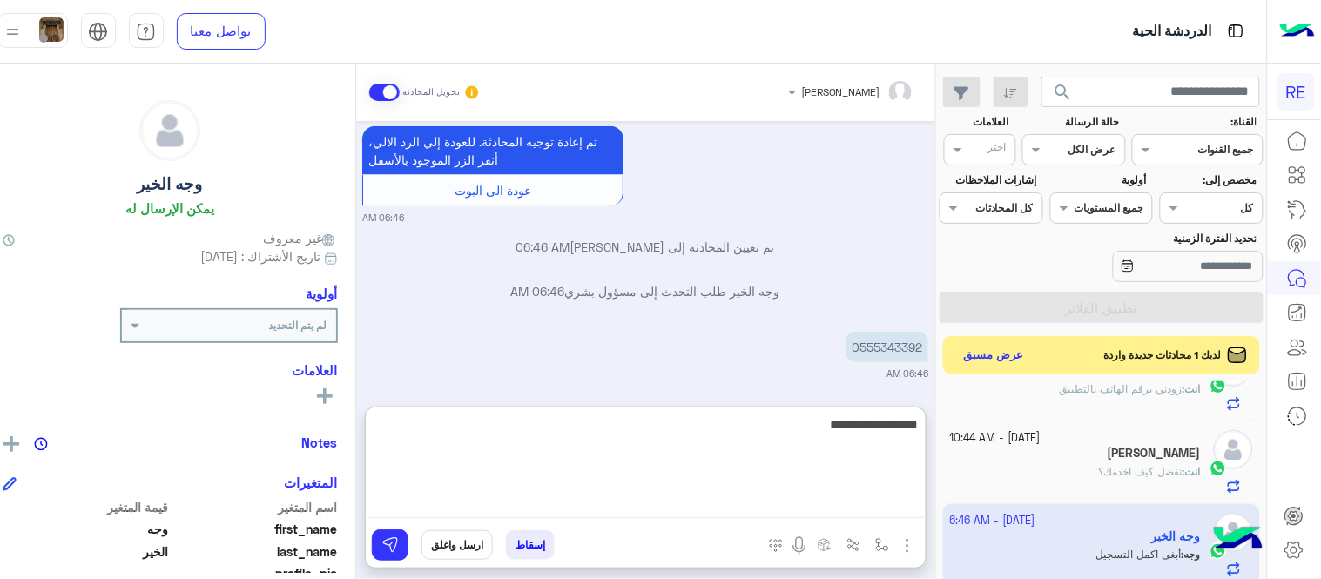
type textarea "**********"
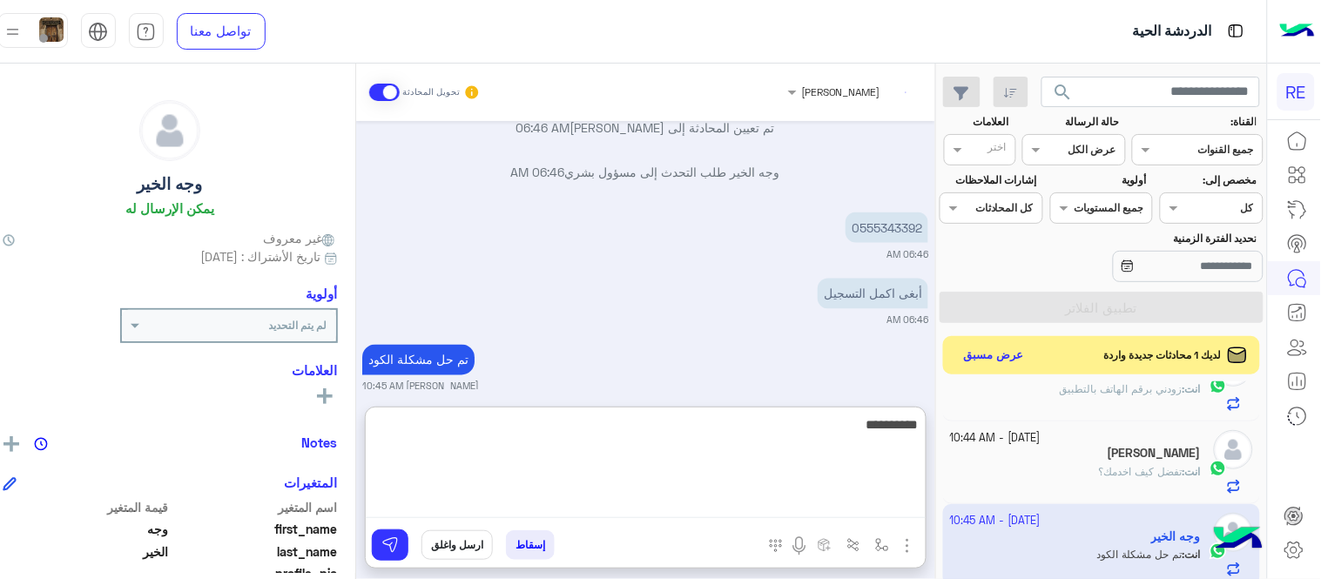
scroll to position [753, 0]
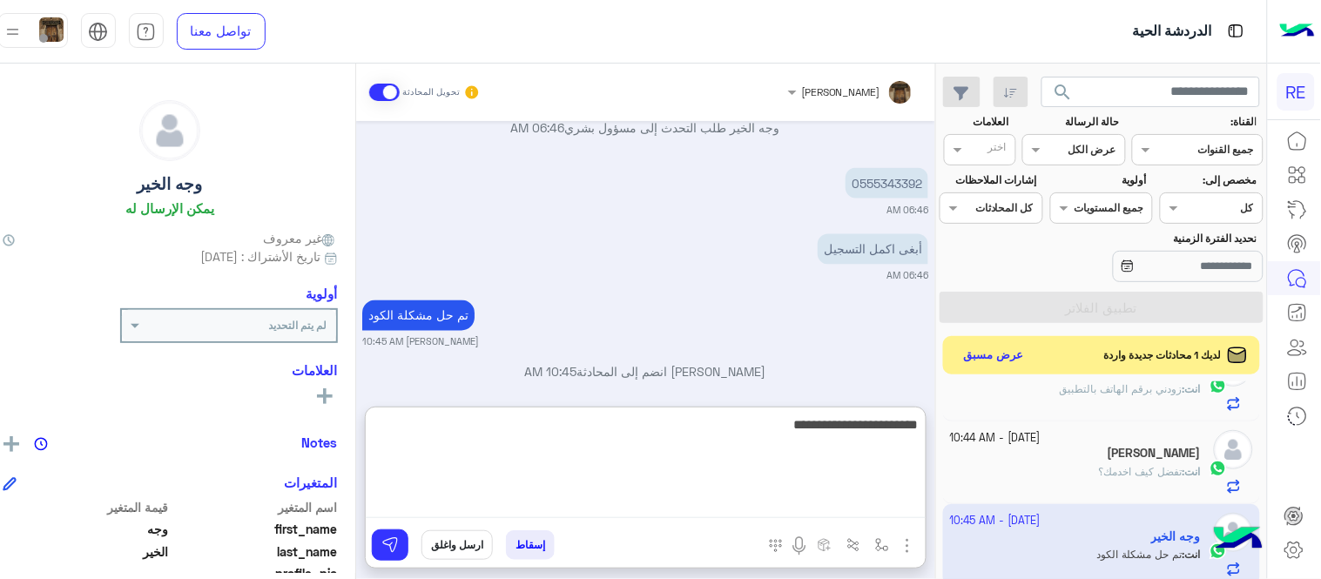
type textarea "**********"
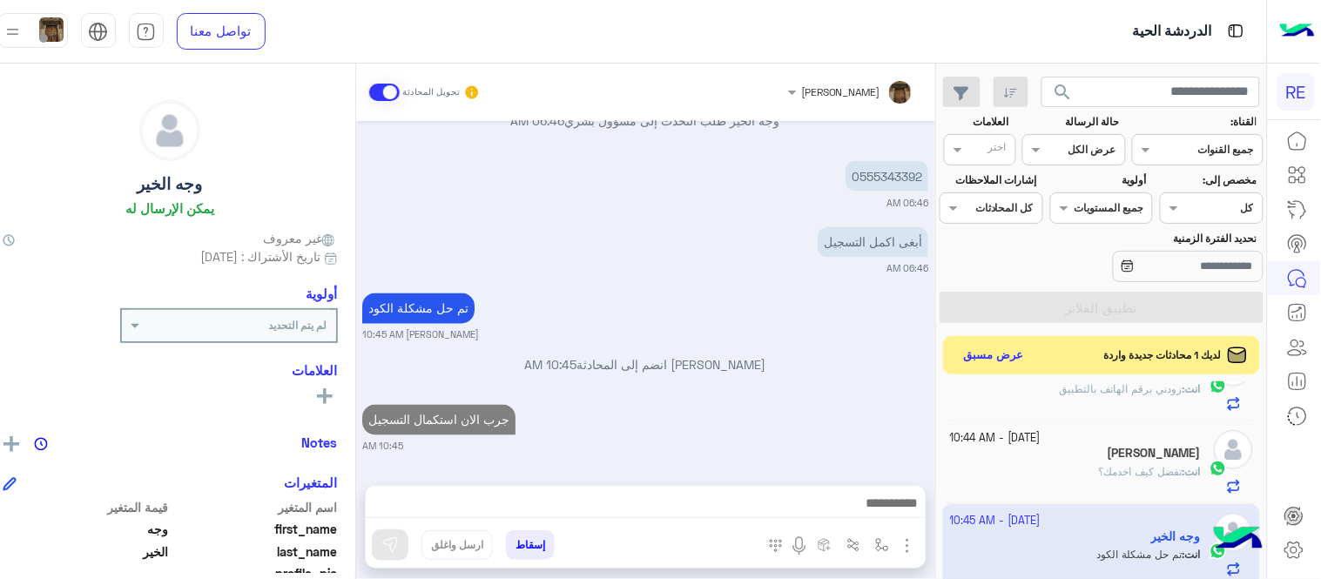
scroll to position [741, 0]
click at [777, 350] on div "[DATE] تم تعيين المحادثة إلى [PERSON_NAME] 04:24 PM [DATE] تم إلغاء تخصيص المحا…" at bounding box center [645, 294] width 579 height 347
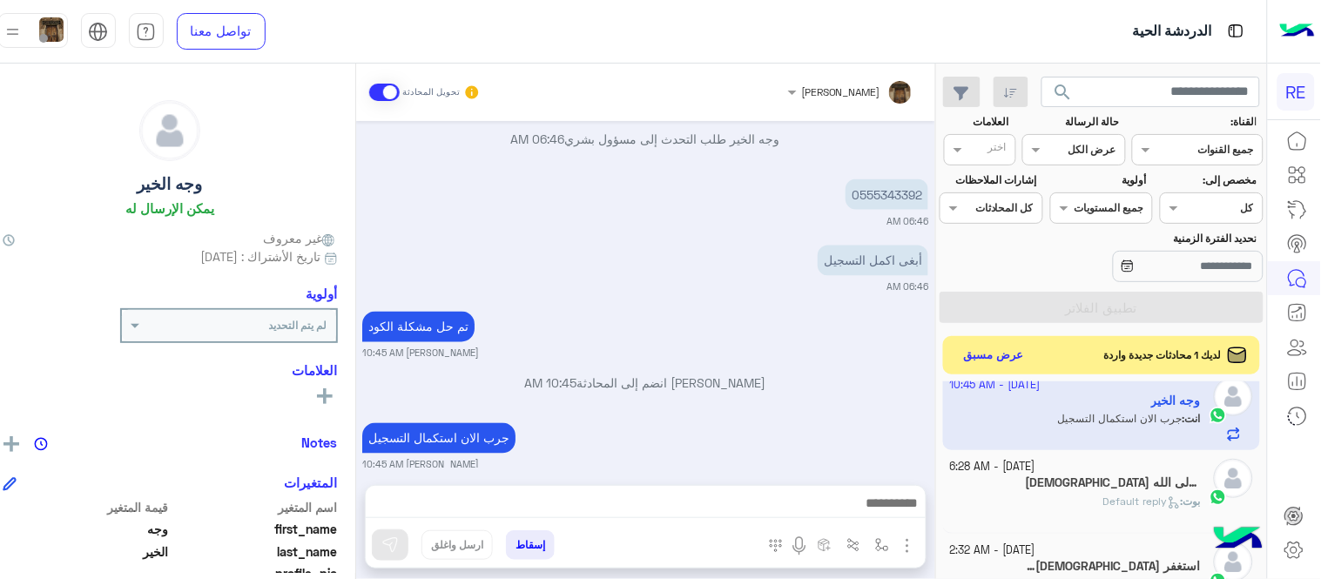
scroll to position [549, 0]
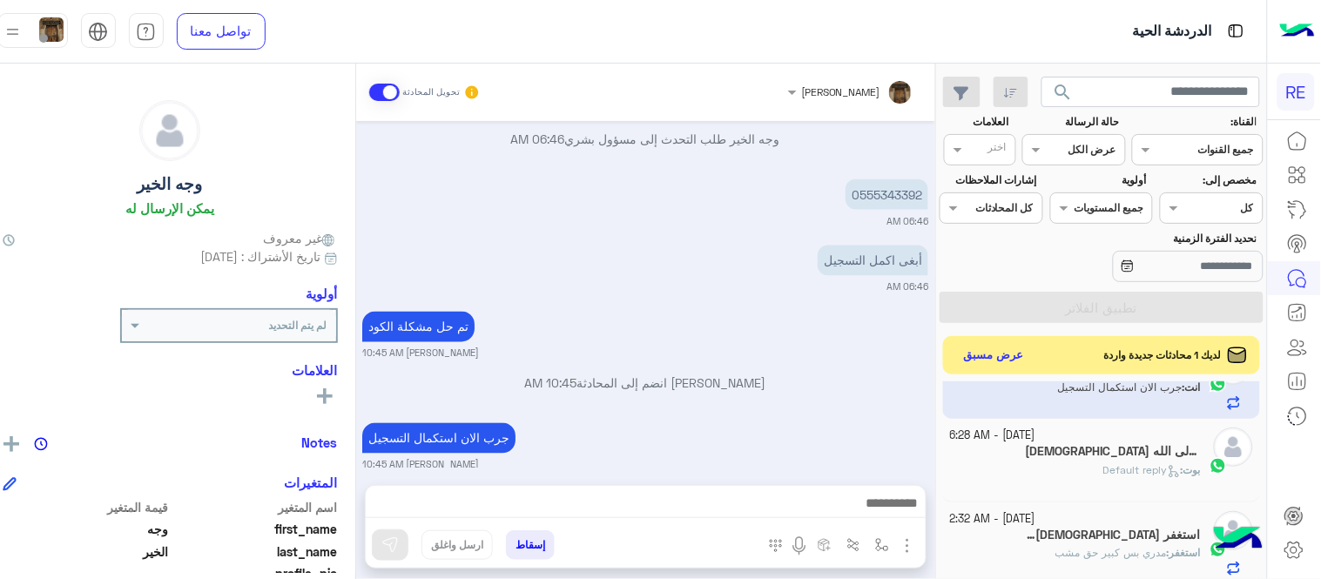
click at [1102, 498] on div "[DATE] - 6:28 AM لاإله الى الله 7 بوت : Default reply" at bounding box center [1101, 460] width 317 height 83
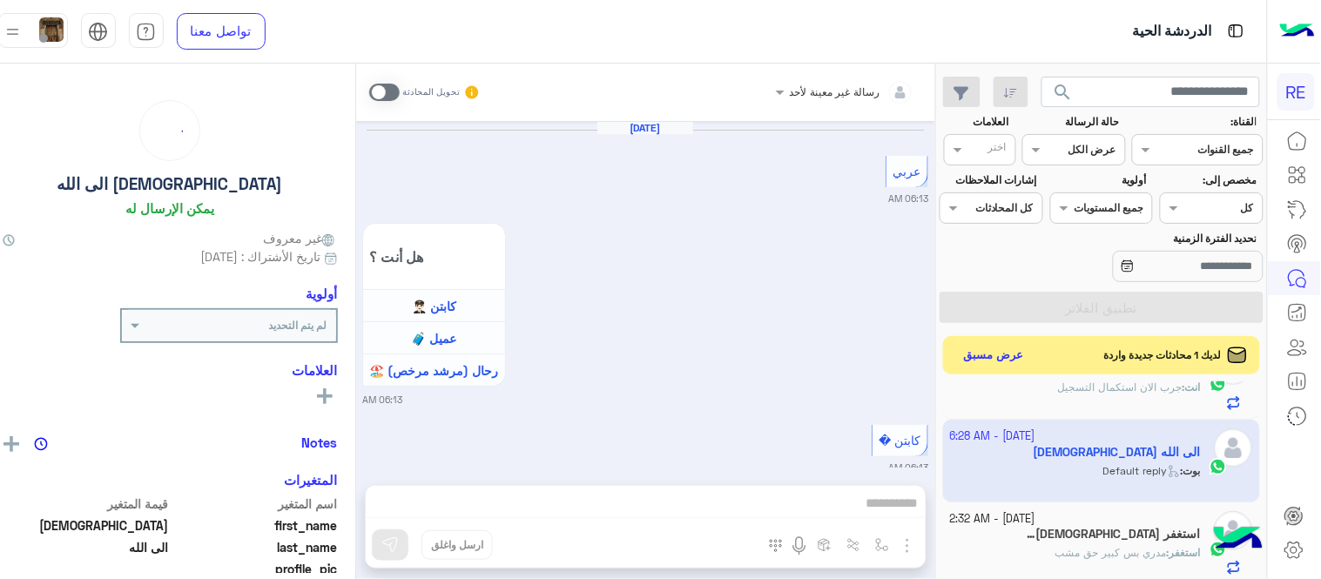
scroll to position [921, 0]
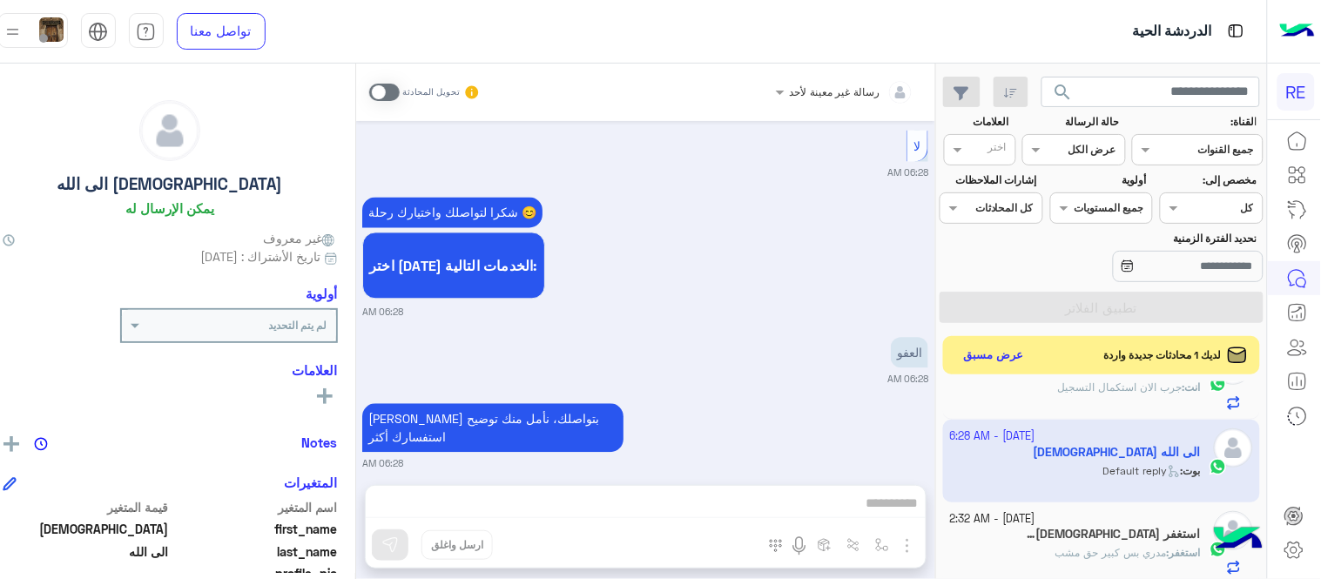
click at [400, 98] on span at bounding box center [384, 92] width 30 height 17
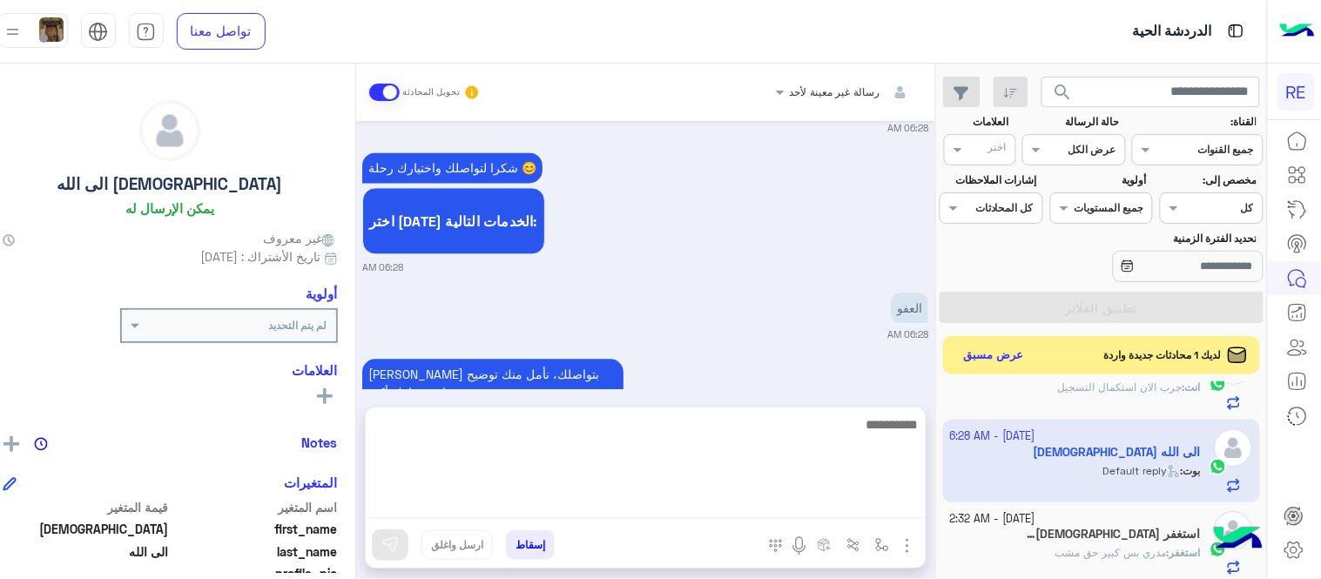
click at [605, 516] on textarea at bounding box center [646, 466] width 560 height 105
type textarea "**********"
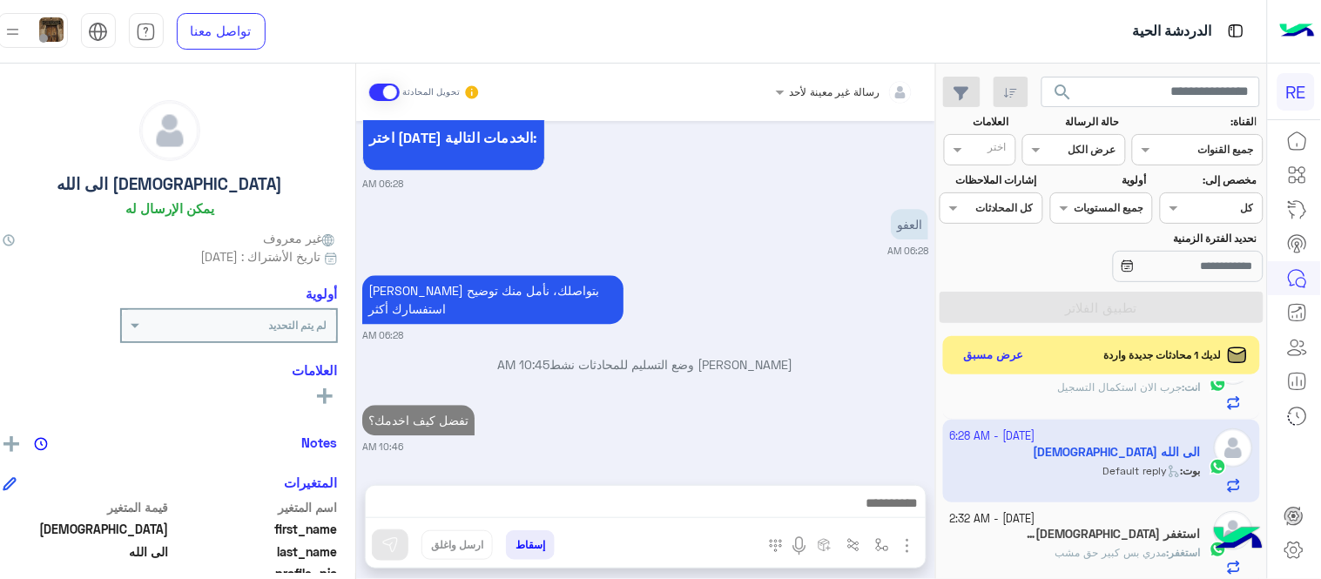
scroll to position [1071, 0]
click at [1090, 556] on span "مدري بس كبير حق مشب" at bounding box center [1111, 552] width 111 height 13
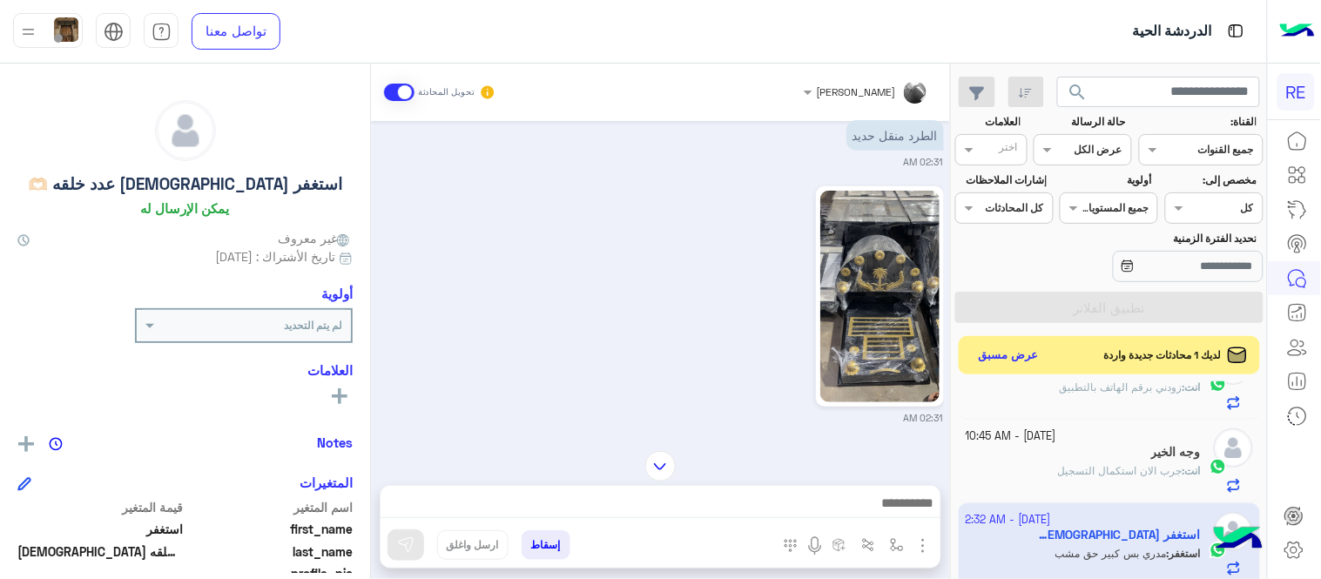
scroll to position [196, 0]
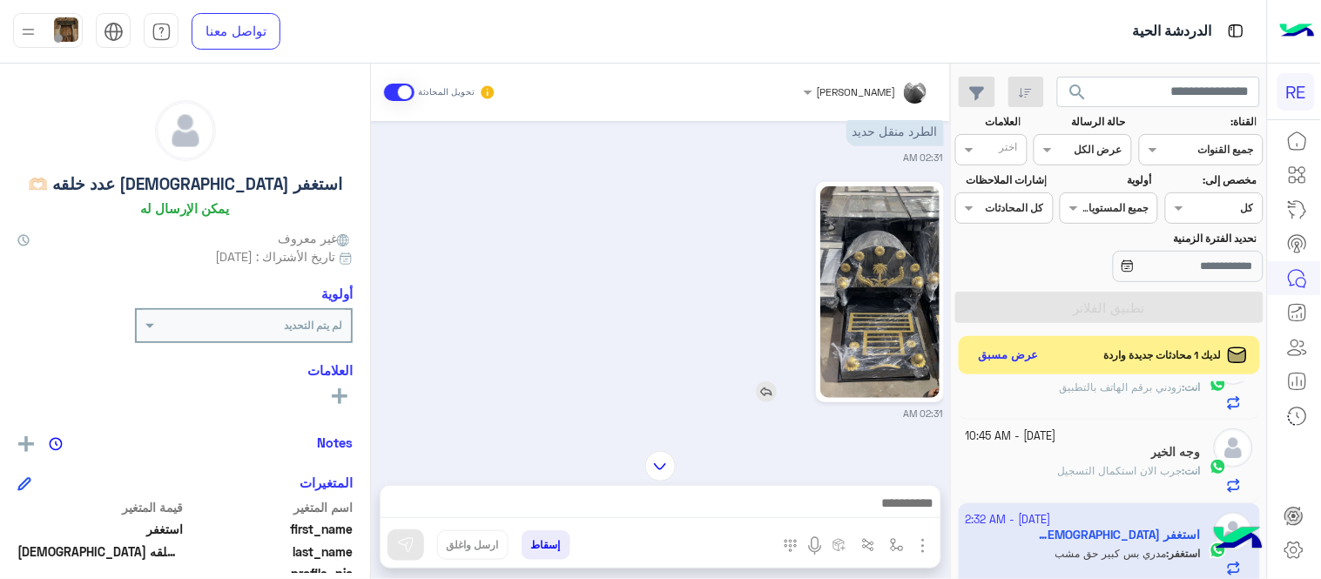
click at [893, 274] on img at bounding box center [879, 292] width 119 height 212
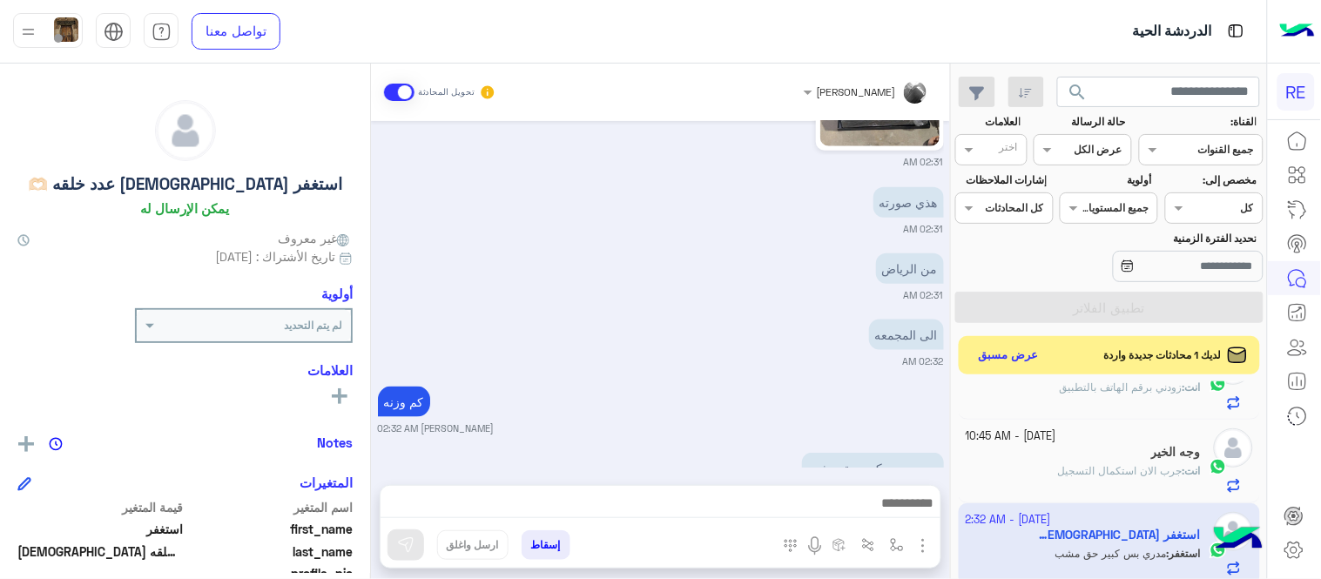
scroll to position [495, 0]
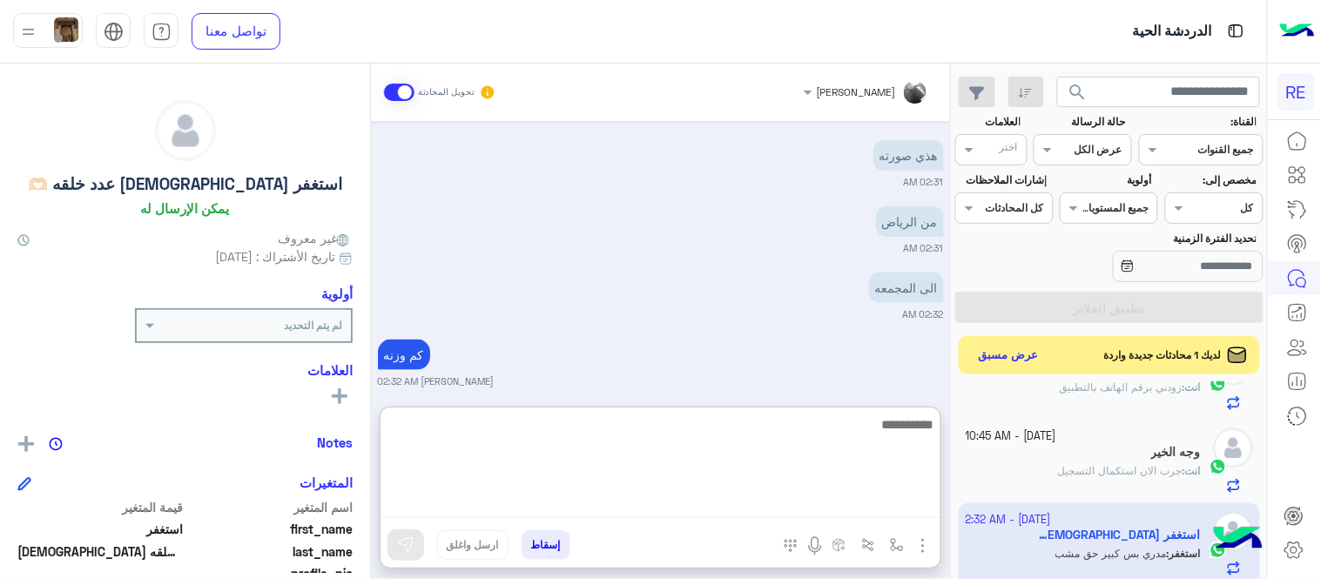
click at [663, 510] on textarea at bounding box center [661, 466] width 560 height 105
type textarea "**********"
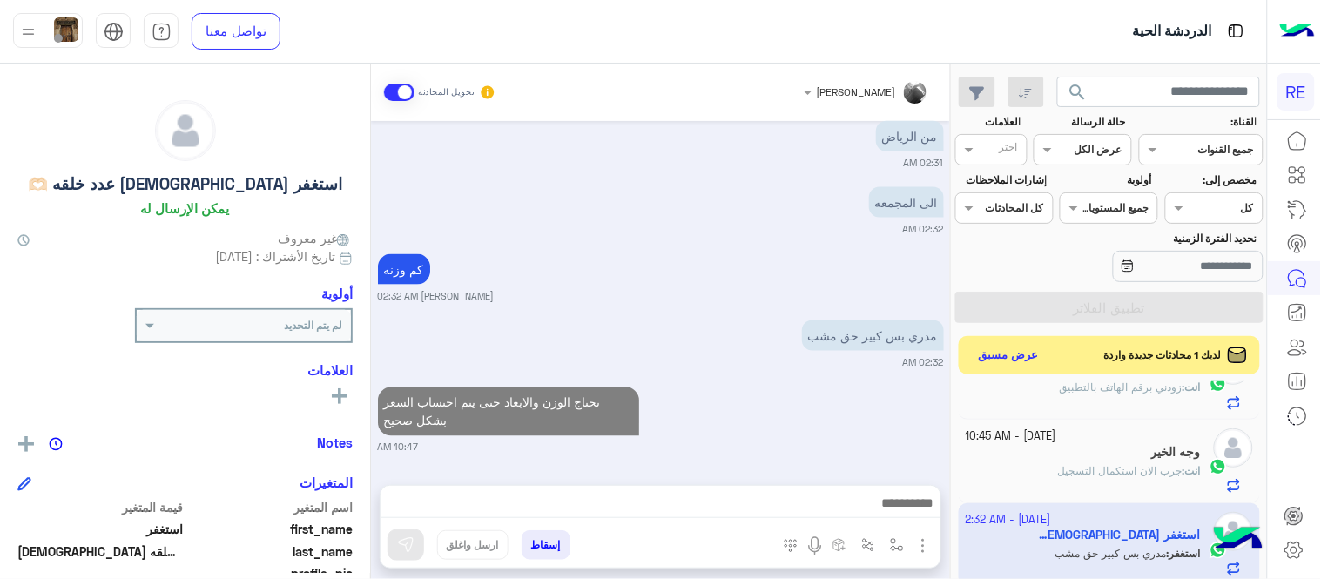
click at [773, 375] on div "[DATE] [PERSON_NAME] وضع التسليم للمحادثات نشط 02:30 AM عبي البيانات فضلا [PERS…" at bounding box center [660, 294] width 579 height 347
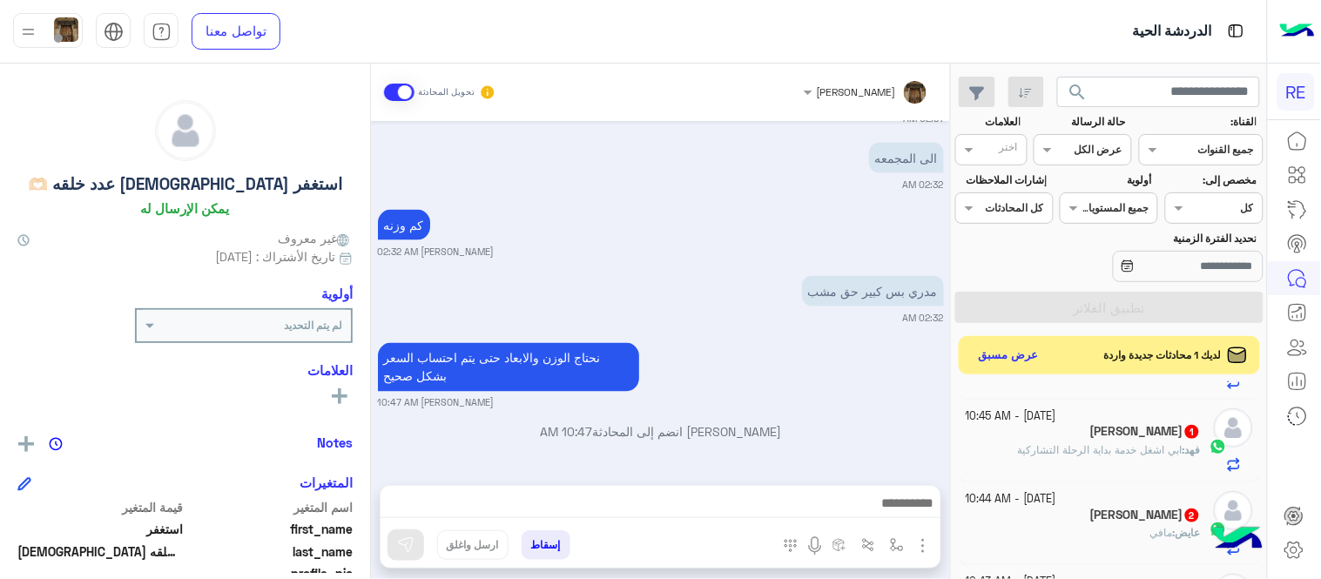
scroll to position [88, 0]
